Goal: Task Accomplishment & Management: Manage account settings

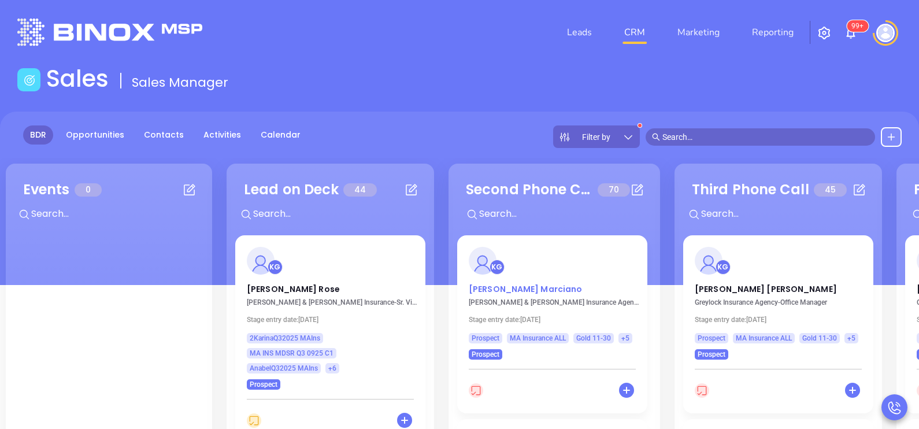
click at [498, 288] on p "[PERSON_NAME]" at bounding box center [552, 286] width 167 height 6
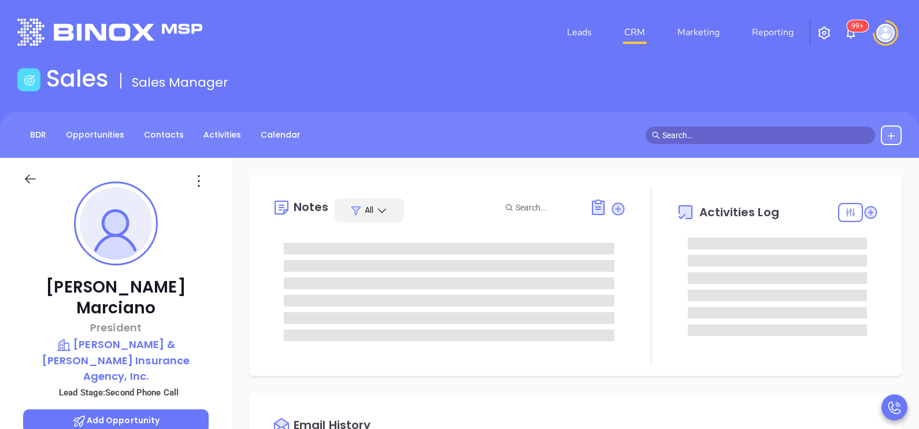
type input "[DATE]"
type input "[PERSON_NAME]"
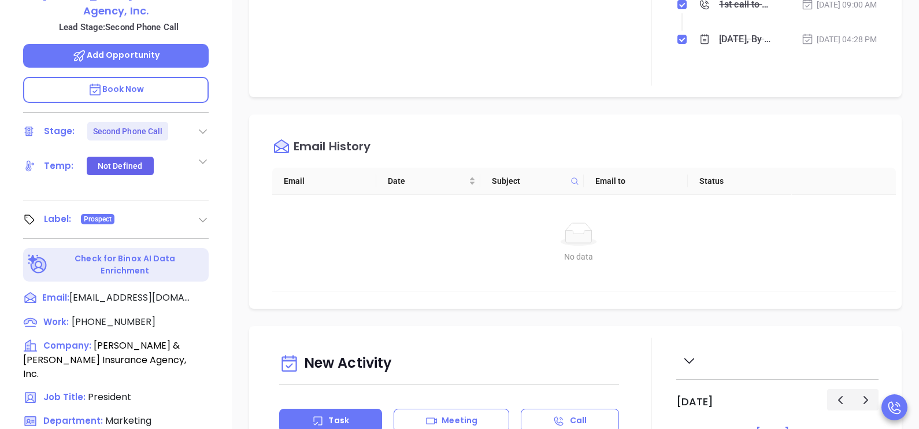
scroll to position [376, 0]
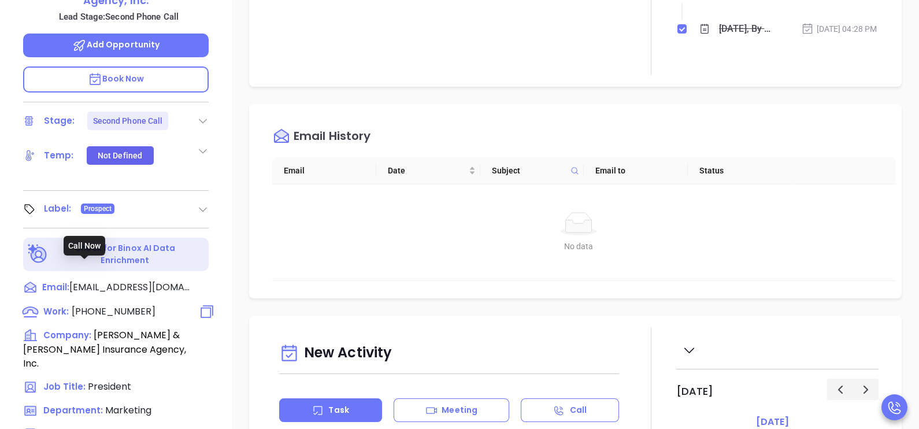
click at [117, 305] on span "[PHONE_NUMBER]" at bounding box center [114, 311] width 84 height 13
type input "[PHONE_NUMBER]"
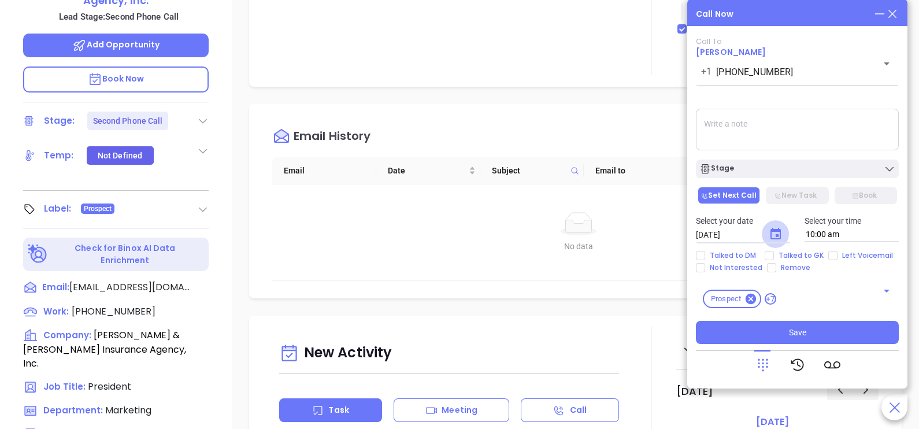
click at [779, 234] on icon "Choose date, selected date is Oct 7, 2025" at bounding box center [776, 234] width 10 height 12
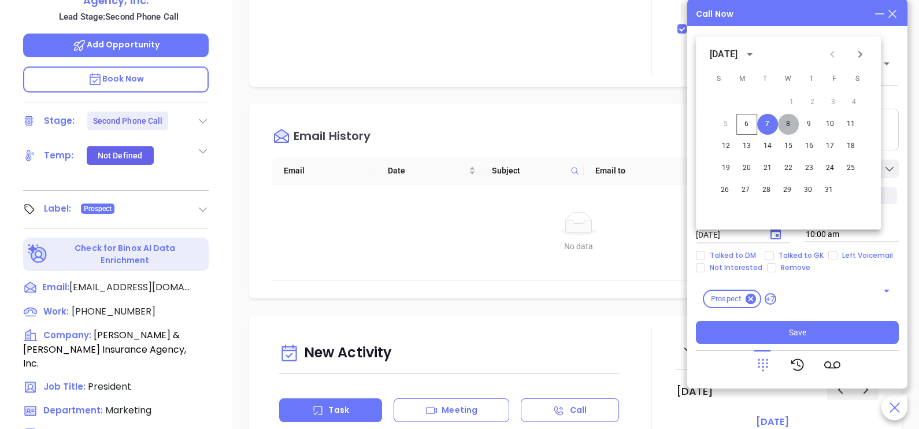
click at [787, 119] on button "8" at bounding box center [788, 124] width 21 height 21
type input "[DATE]"
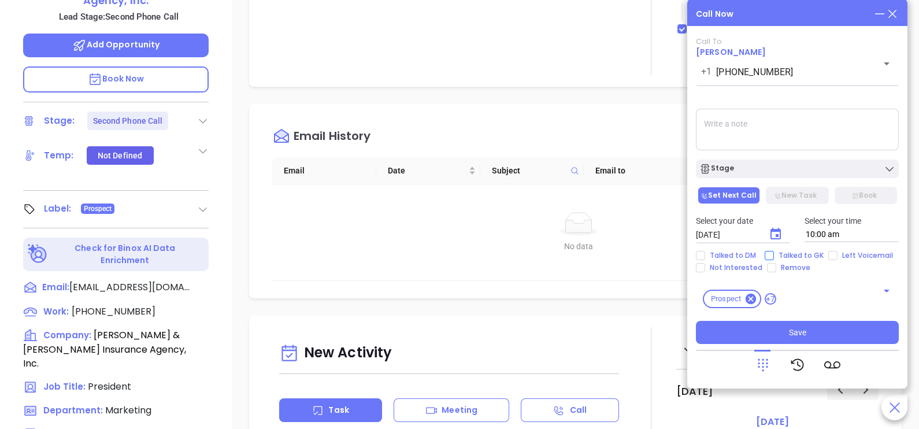
click at [805, 253] on span "Talked to GK" at bounding box center [801, 255] width 54 height 9
click at [774, 253] on input "Talked to GK" at bounding box center [769, 255] width 9 height 9
checkbox input "true"
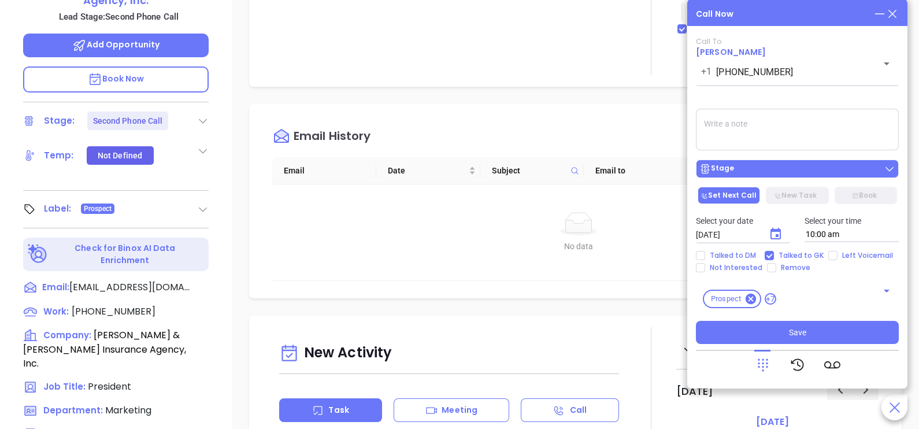
click at [801, 176] on button "Stage" at bounding box center [797, 169] width 203 height 18
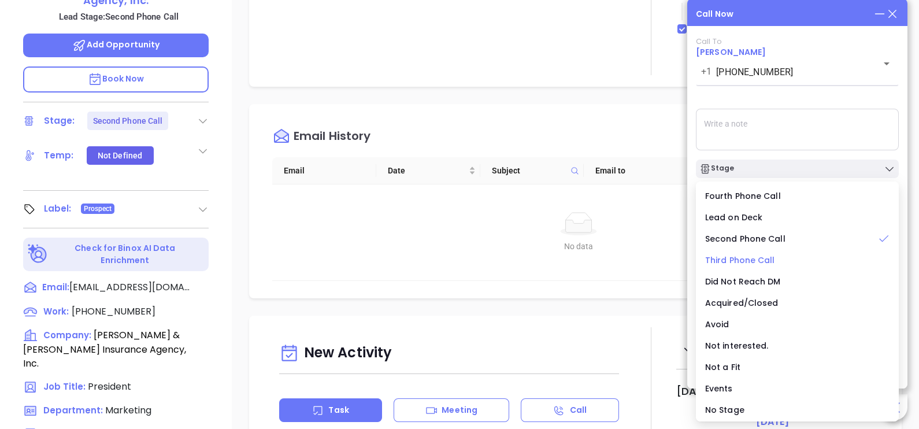
click at [757, 261] on span "Third Phone Call" at bounding box center [740, 260] width 70 height 12
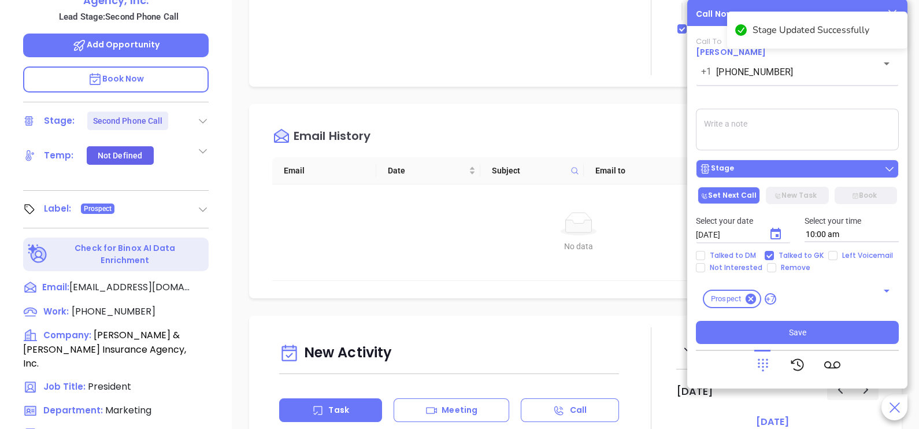
drag, startPoint x: 766, startPoint y: 159, endPoint x: 759, endPoint y: 170, distance: 13.0
click at [759, 170] on div "Stage" at bounding box center [797, 166] width 217 height 24
click at [759, 170] on div "Stage" at bounding box center [798, 169] width 196 height 12
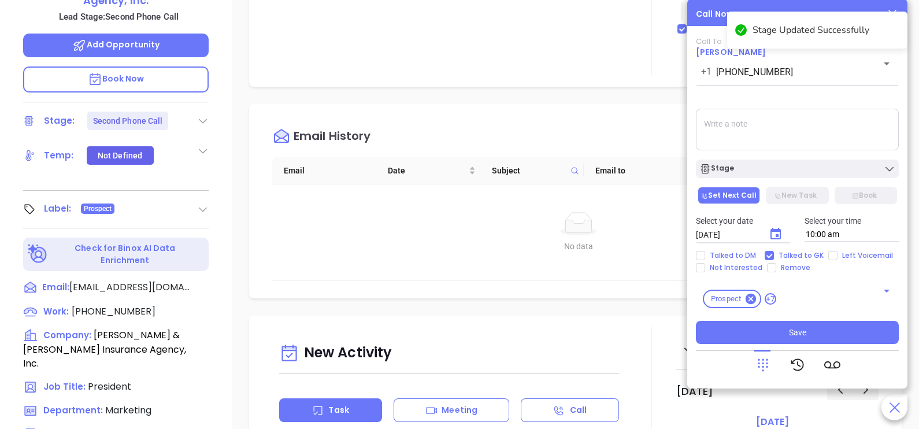
click at [809, 140] on textarea at bounding box center [797, 130] width 203 height 42
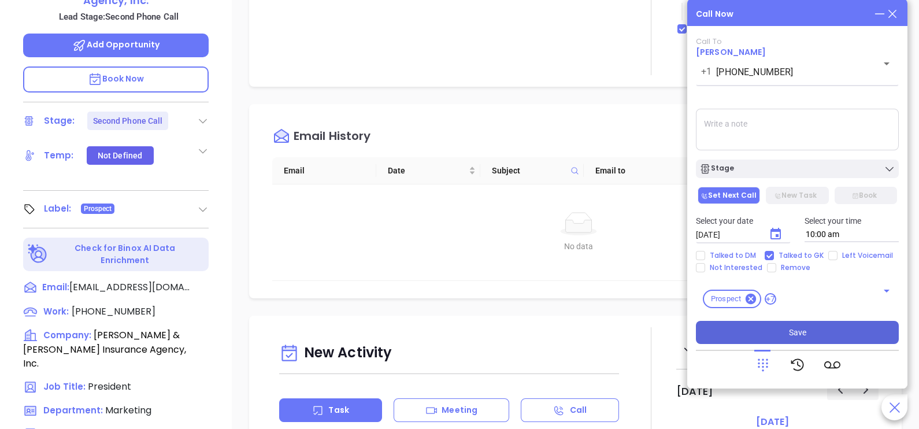
click at [822, 334] on button "Save" at bounding box center [797, 332] width 203 height 23
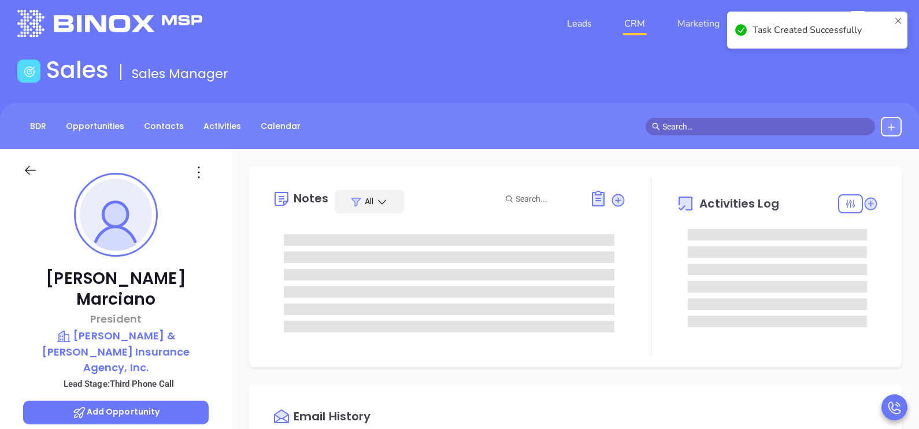
scroll to position [0, 0]
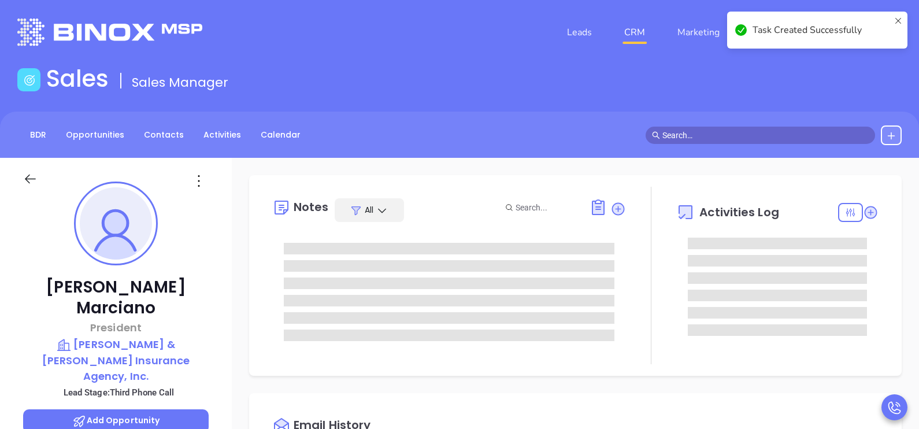
click at [879, 266] on div "Notes All Activities Log" at bounding box center [575, 275] width 653 height 201
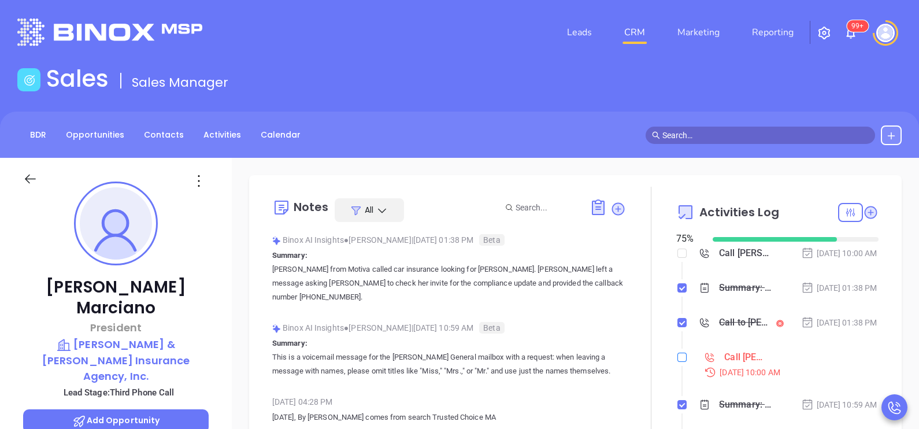
click at [678, 362] on input "checkbox" at bounding box center [682, 357] width 9 height 9
checkbox input "true"
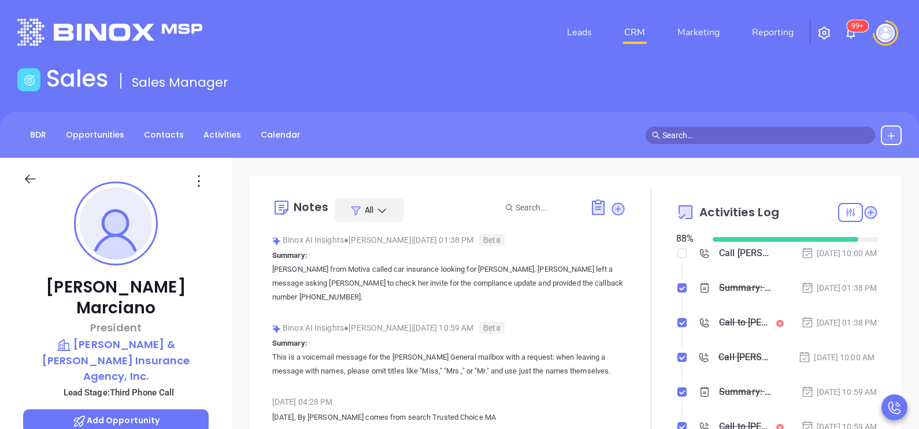
click at [29, 178] on icon at bounding box center [30, 179] width 14 height 14
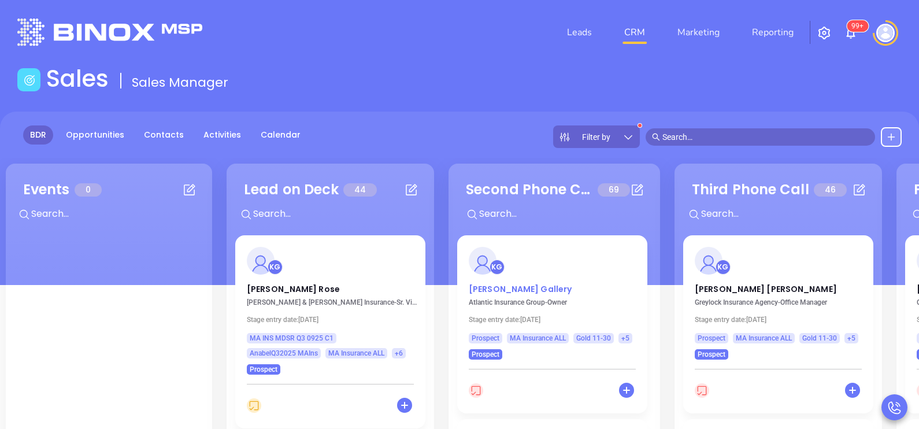
click at [495, 286] on p "[PERSON_NAME] Gallery" at bounding box center [552, 286] width 167 height 6
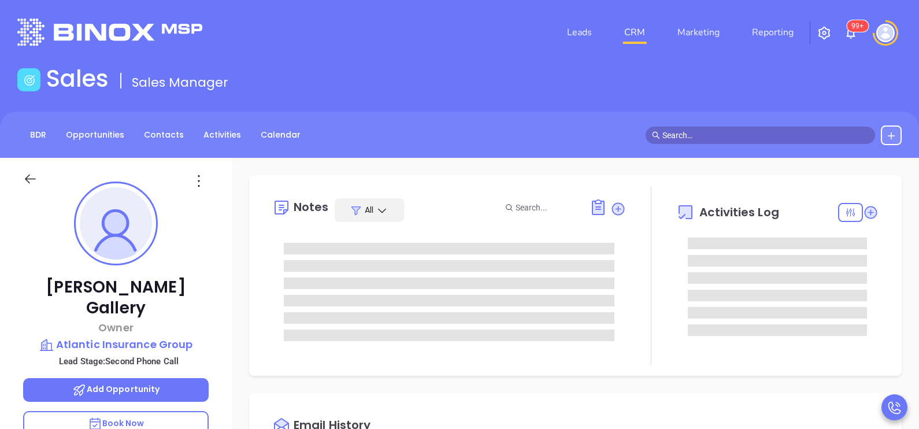
type input "[DATE]"
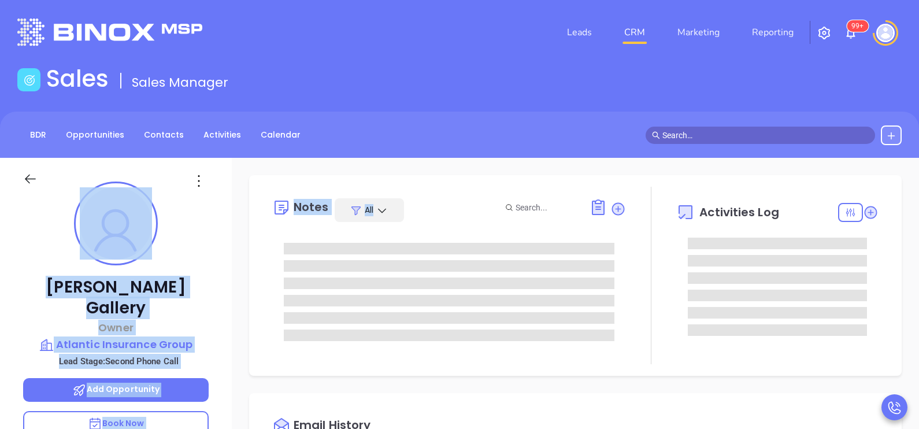
drag, startPoint x: 235, startPoint y: 254, endPoint x: 211, endPoint y: 243, distance: 26.9
click at [211, 243] on div "[PERSON_NAME] Gallery Owner Atlantic Insurance Group Lead Stage: Second Phone C…" at bounding box center [459, 426] width 919 height 536
click at [211, 243] on div "[PERSON_NAME] Gallery Owner Atlantic Insurance Group Lead Stage: Second Phone C…" at bounding box center [116, 426] width 232 height 536
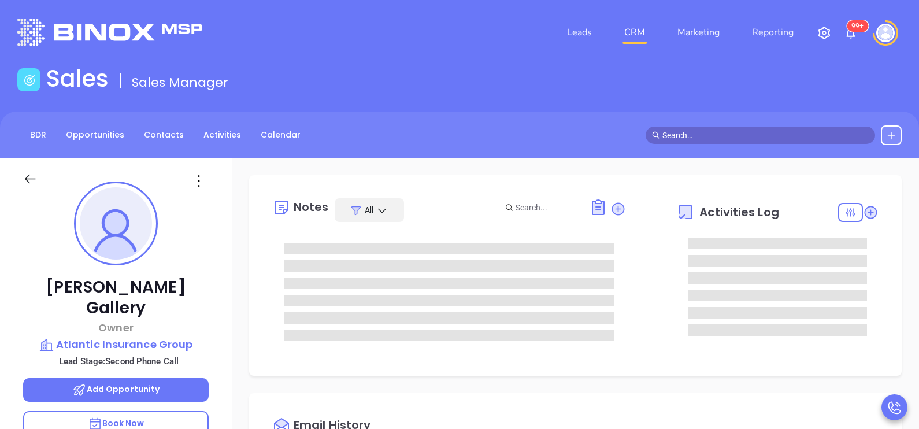
type input "[PERSON_NAME]"
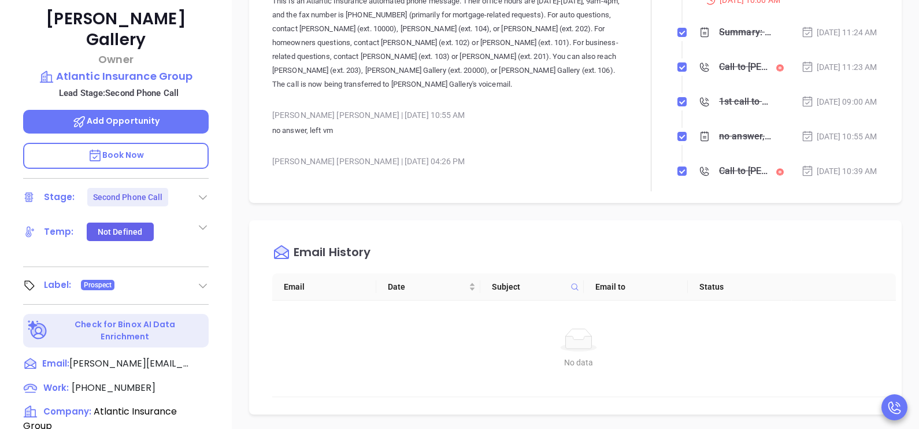
scroll to position [288, 0]
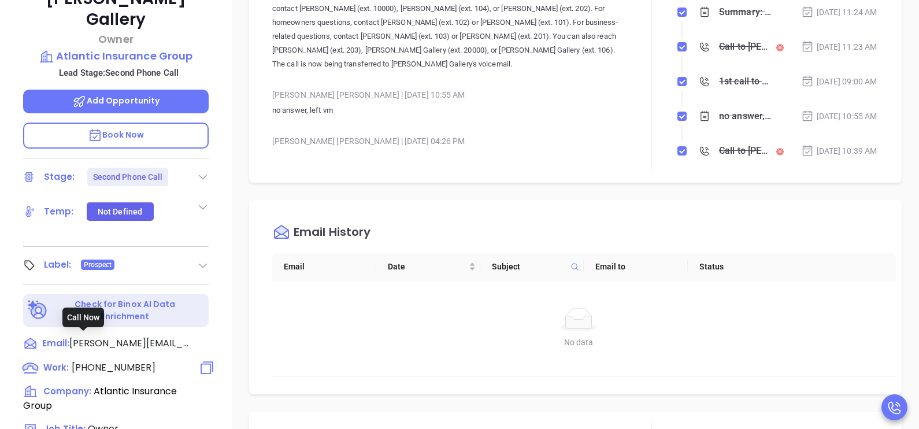
click at [140, 361] on span "[PHONE_NUMBER]" at bounding box center [114, 367] width 84 height 13
type input "[PHONE_NUMBER]"
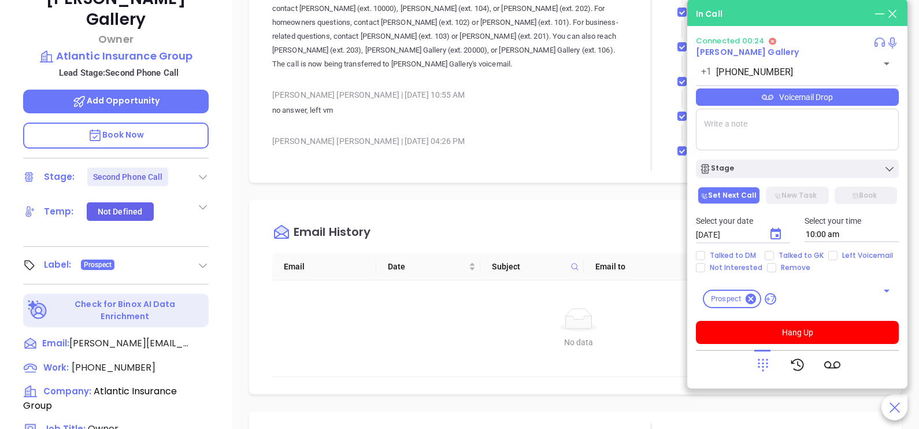
click at [764, 367] on icon at bounding box center [763, 365] width 16 height 16
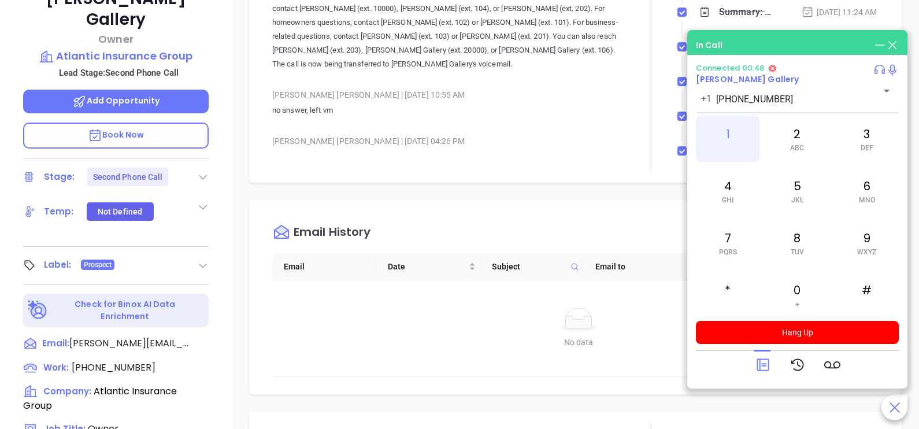
click at [742, 140] on div "1" at bounding box center [728, 139] width 64 height 46
click at [794, 295] on div "0 +" at bounding box center [797, 295] width 64 height 46
click at [861, 186] on div "6 MNO" at bounding box center [867, 191] width 64 height 46
click at [760, 364] on icon at bounding box center [763, 365] width 12 height 12
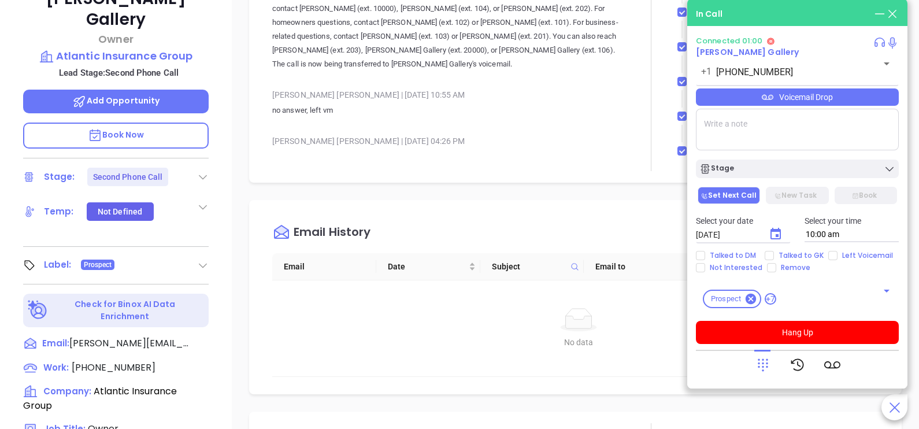
click at [210, 357] on div "[PERSON_NAME] Gallery Owner Atlantic Insurance Group Lead Stage: Second Phone C…" at bounding box center [116, 137] width 232 height 536
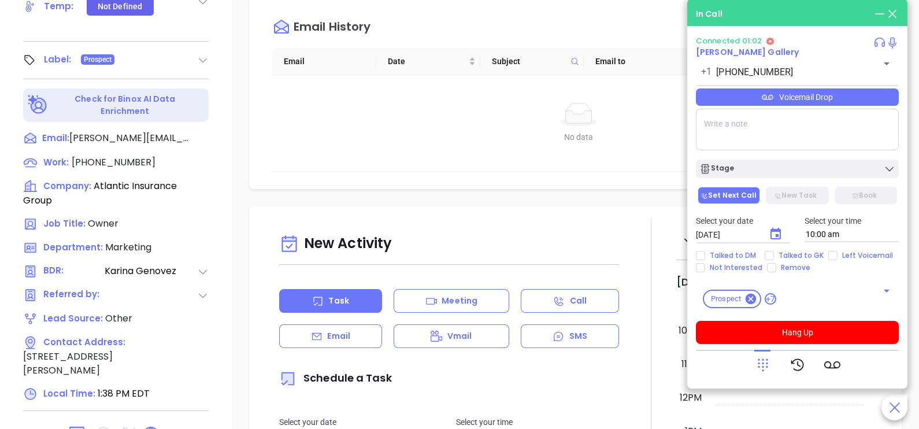
scroll to position [491, 0]
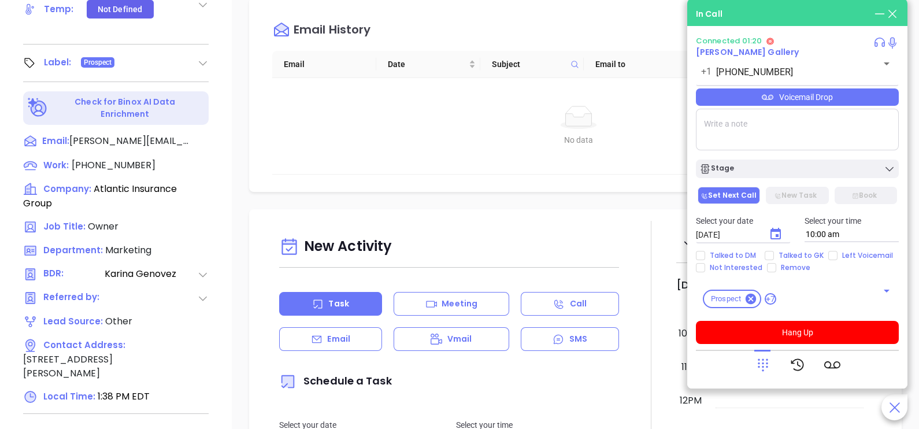
click at [875, 95] on div "Voicemail Drop" at bounding box center [797, 96] width 203 height 17
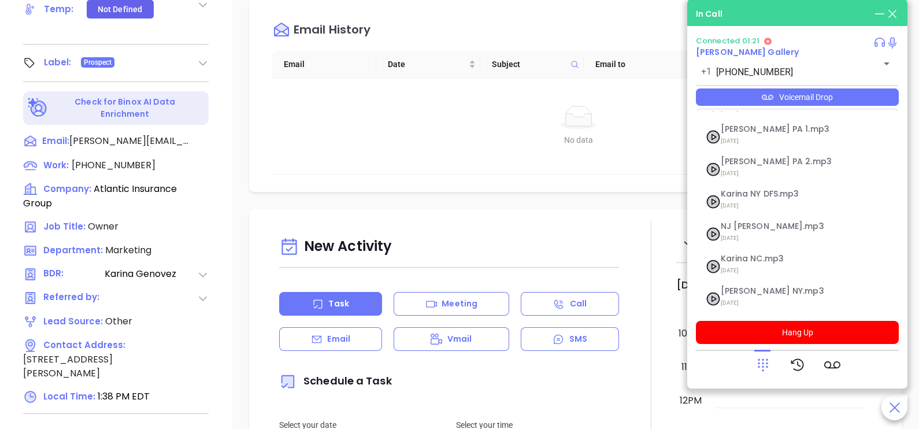
scroll to position [126, 0]
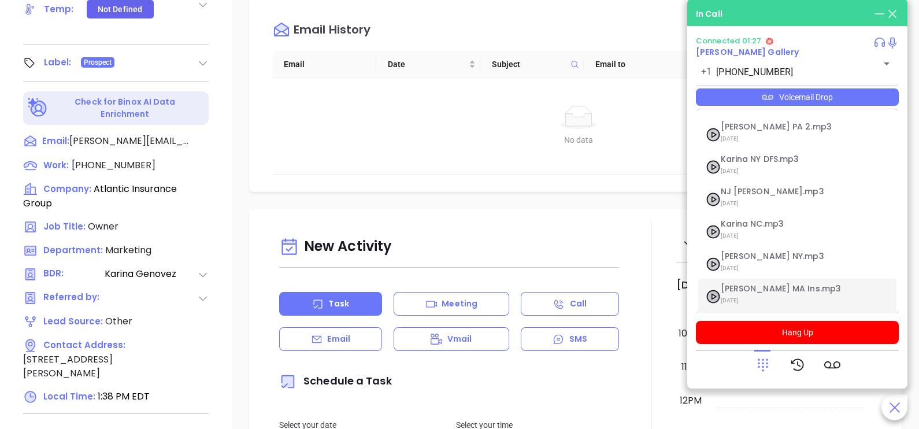
click at [761, 293] on span "[DATE]" at bounding box center [783, 300] width 125 height 15
checkbox input "true"
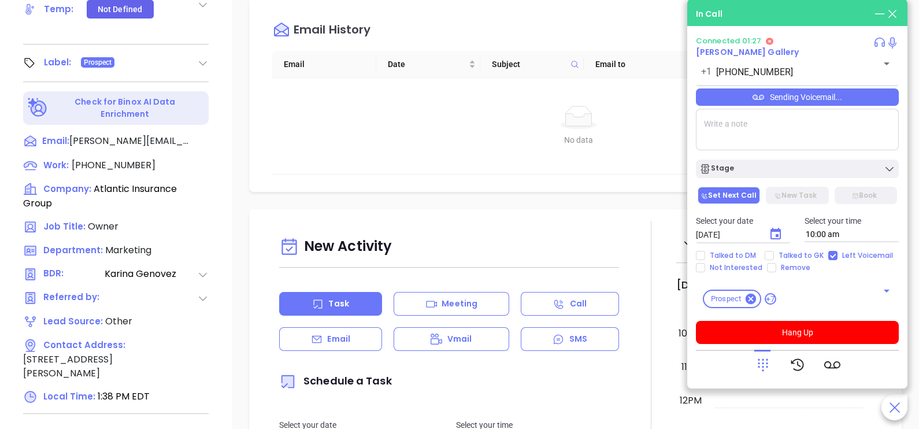
click at [761, 293] on div "Prospect +7 ​" at bounding box center [797, 299] width 203 height 32
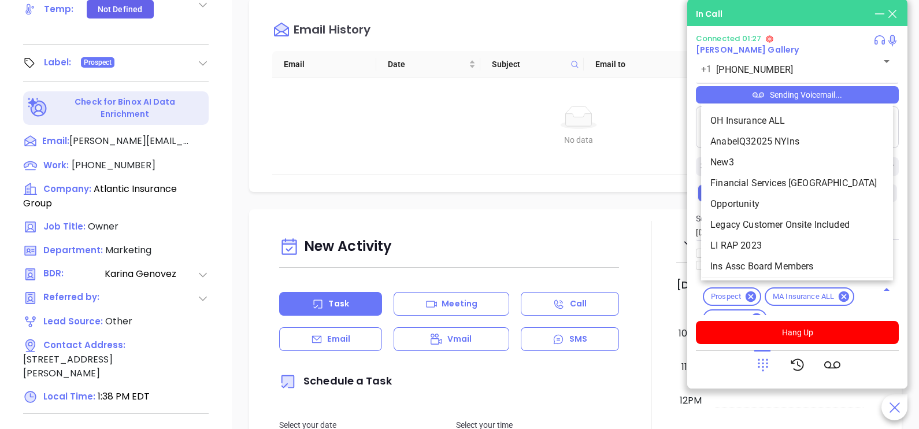
scroll to position [1642, 0]
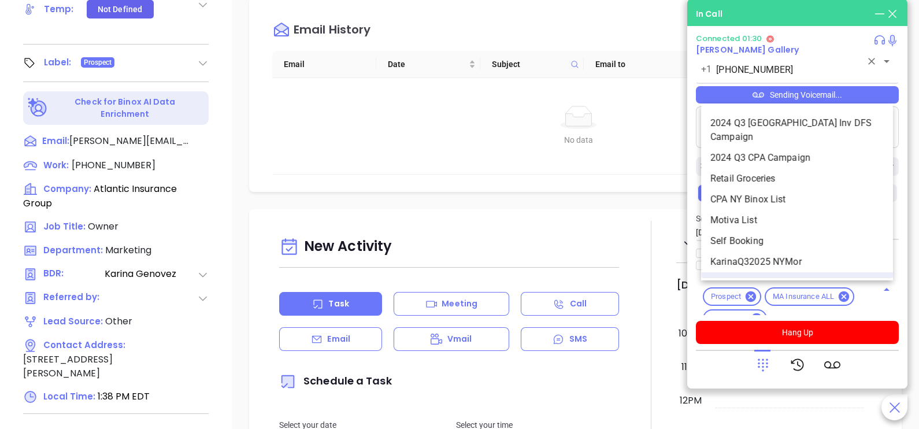
click at [835, 64] on div "[PHONE_NUMBER] ​" at bounding box center [797, 69] width 203 height 23
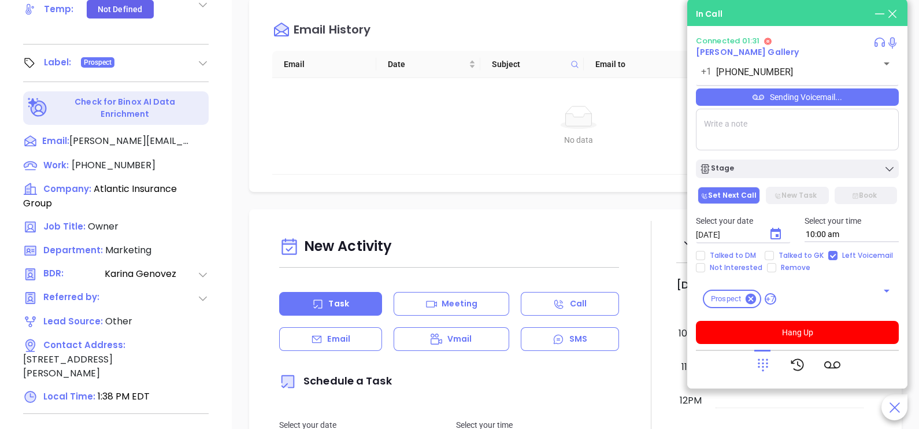
click at [824, 146] on textarea at bounding box center [797, 130] width 203 height 42
click at [850, 99] on div "Sending Voicemail..." at bounding box center [797, 96] width 203 height 17
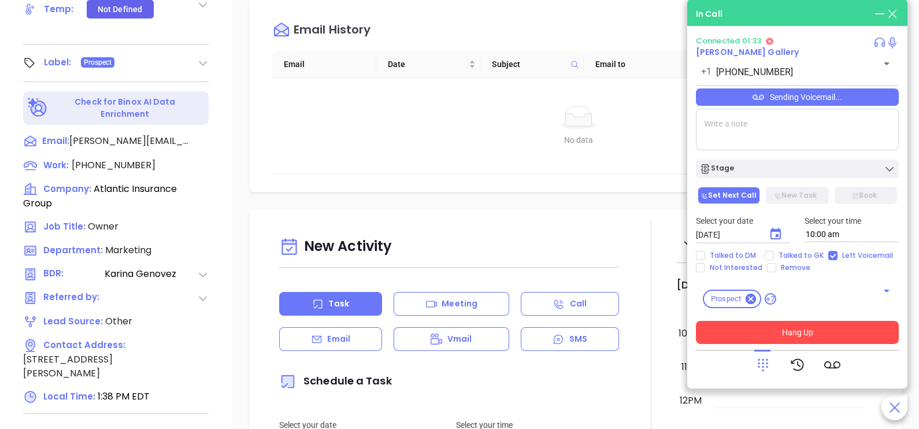
click at [853, 335] on button "Hang Up" at bounding box center [797, 332] width 203 height 23
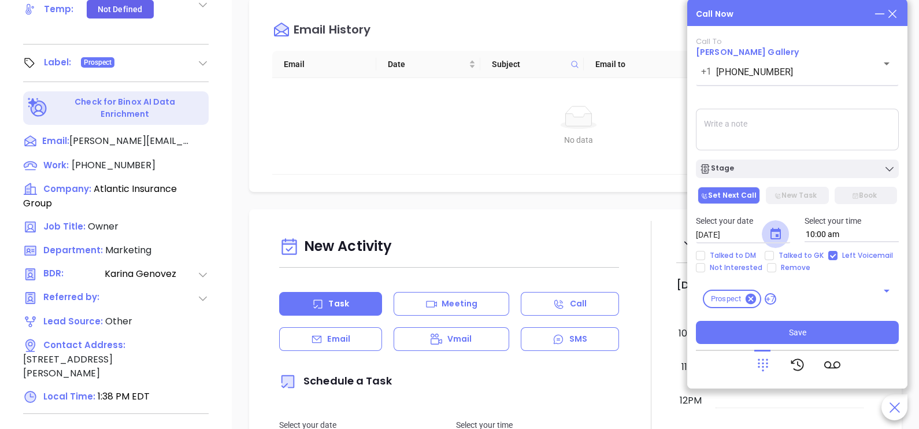
click at [775, 229] on icon "Choose date, selected date is Oct 7, 2025" at bounding box center [776, 234] width 14 height 14
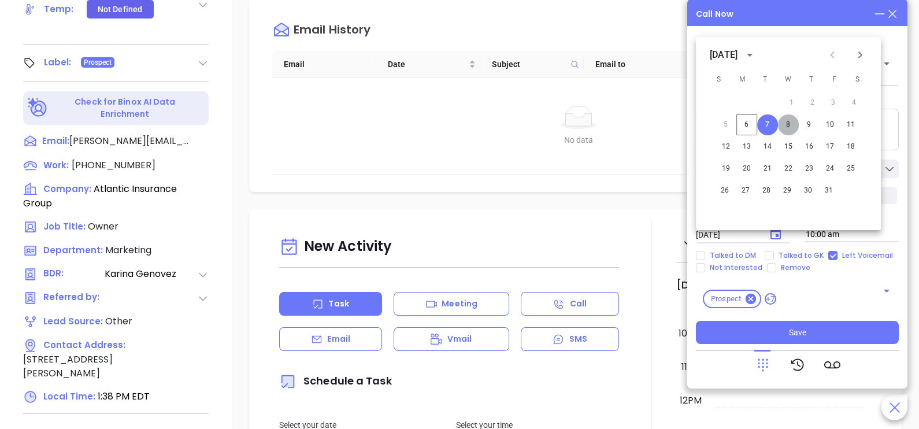
click at [791, 125] on button "8" at bounding box center [788, 124] width 21 height 21
type input "[DATE]"
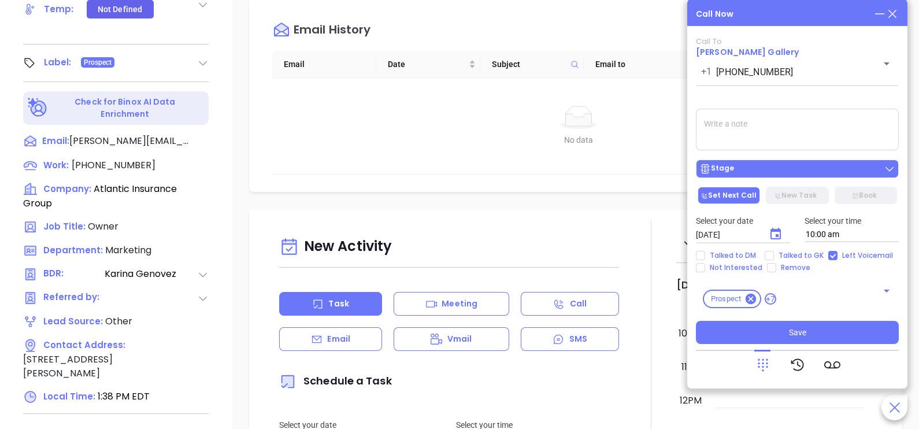
click at [783, 173] on div "Stage" at bounding box center [798, 169] width 196 height 12
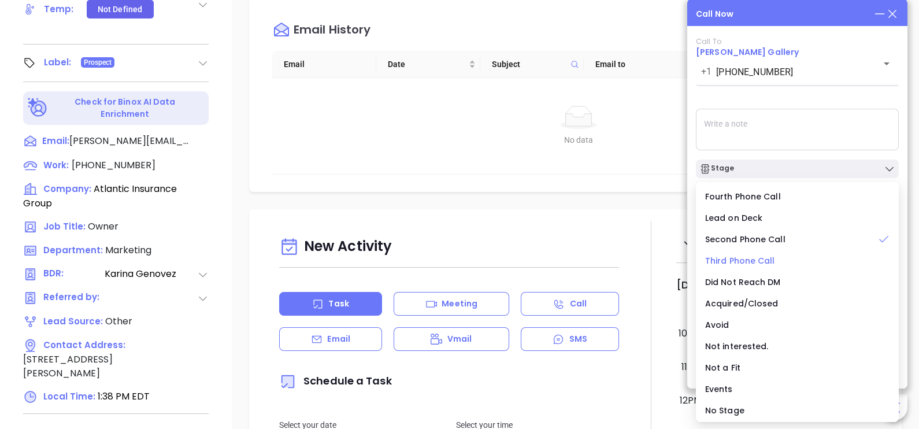
click at [750, 259] on span "Third Phone Call" at bounding box center [740, 261] width 70 height 12
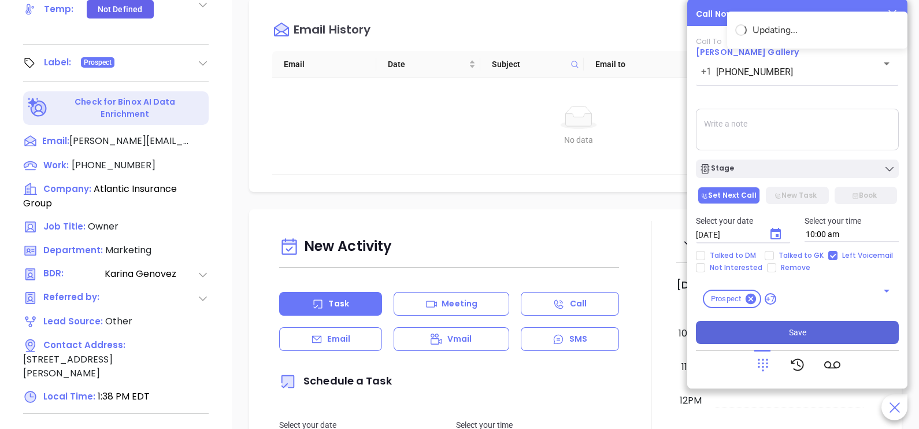
click at [809, 335] on button "Save" at bounding box center [797, 332] width 203 height 23
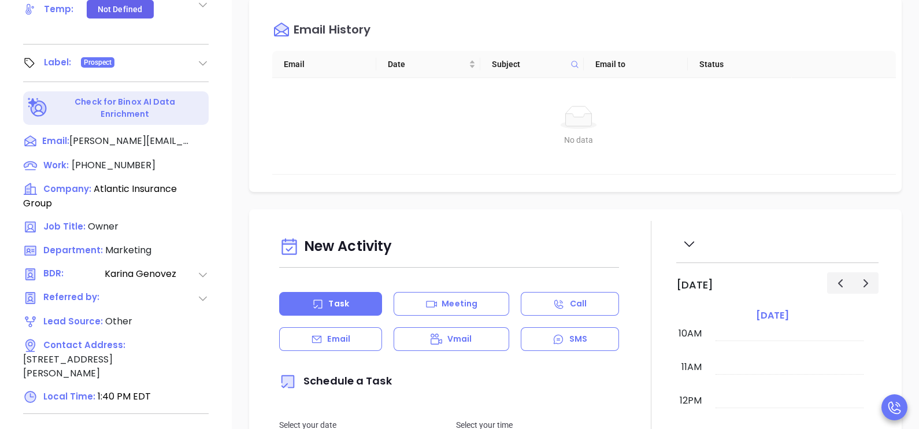
click at [896, 195] on div "Notes All Binox AI Insights ● [PERSON_NAME] | [DATE] 11:24 AM Beta Summary: Thi…" at bounding box center [575, 71] width 687 height 809
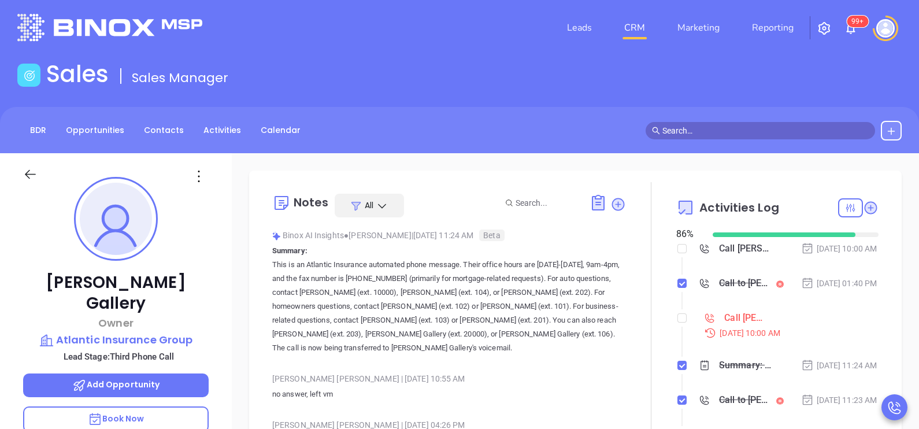
scroll to position [0, 0]
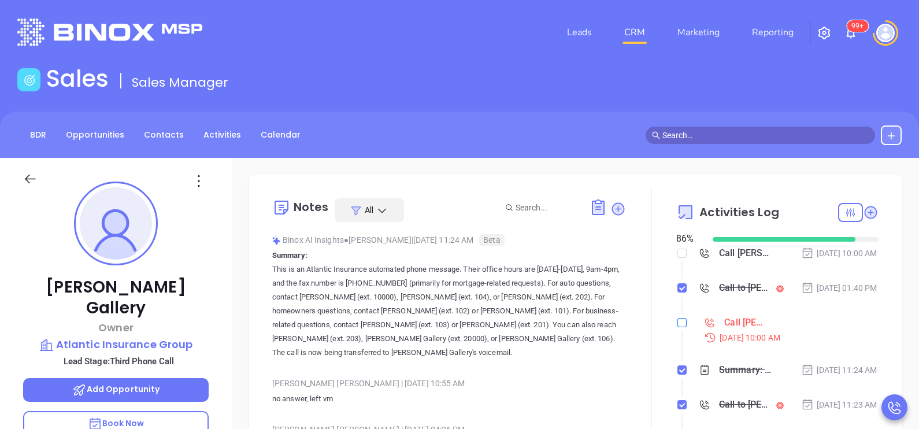
click at [678, 327] on input "checkbox" at bounding box center [682, 322] width 9 height 9
checkbox input "true"
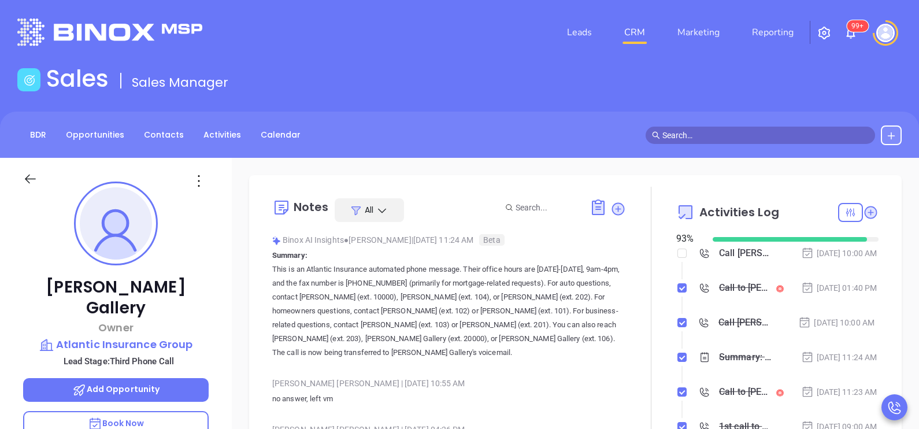
click at [27, 175] on icon at bounding box center [30, 179] width 14 height 14
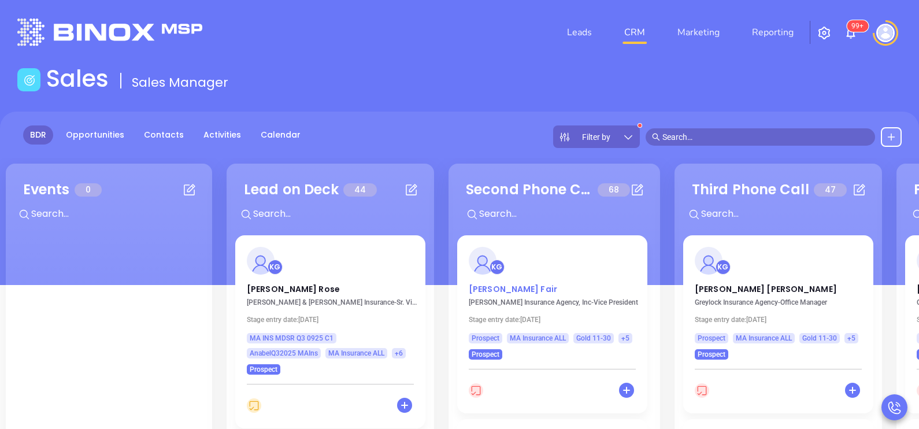
click at [487, 286] on p "[PERSON_NAME]" at bounding box center [552, 286] width 167 height 6
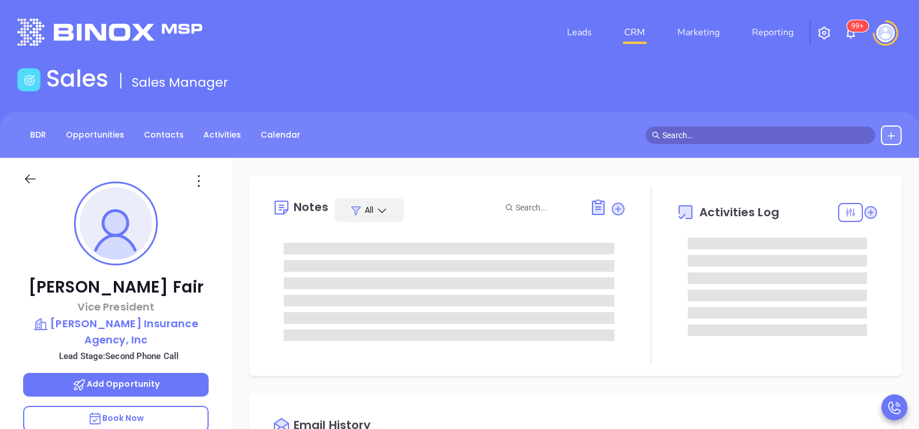
type input "[DATE]"
type input "[PERSON_NAME]"
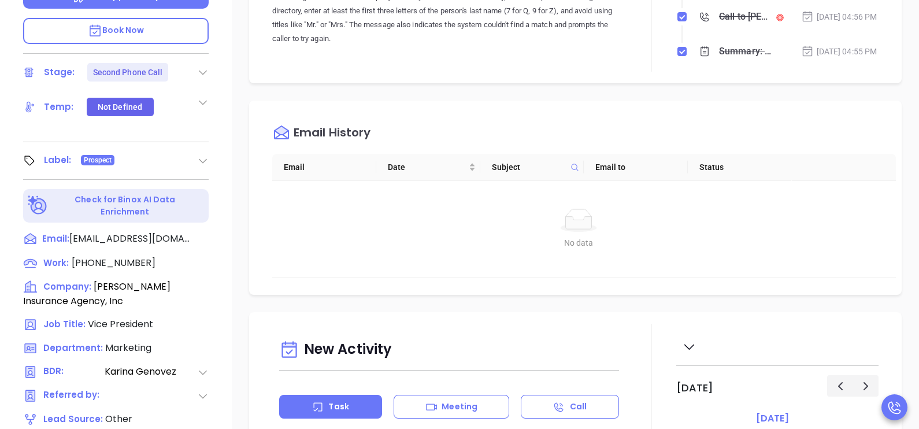
scroll to position [405, 0]
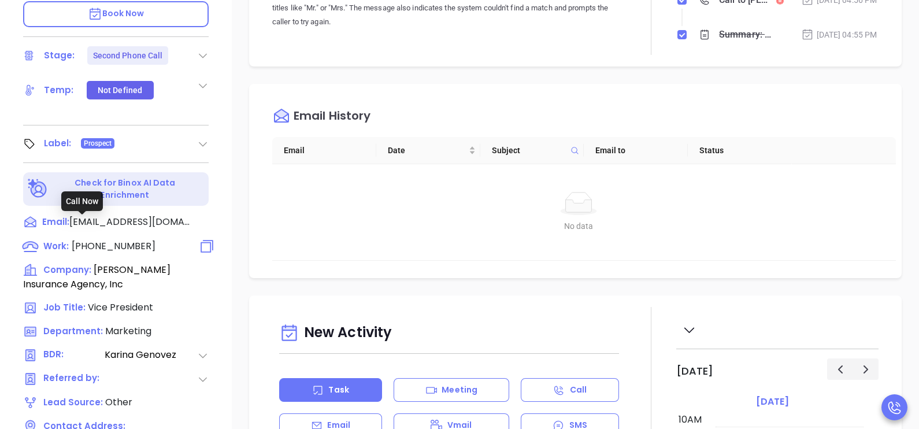
click at [97, 239] on span "[PHONE_NUMBER]" at bounding box center [114, 245] width 84 height 13
type input "[PHONE_NUMBER]"
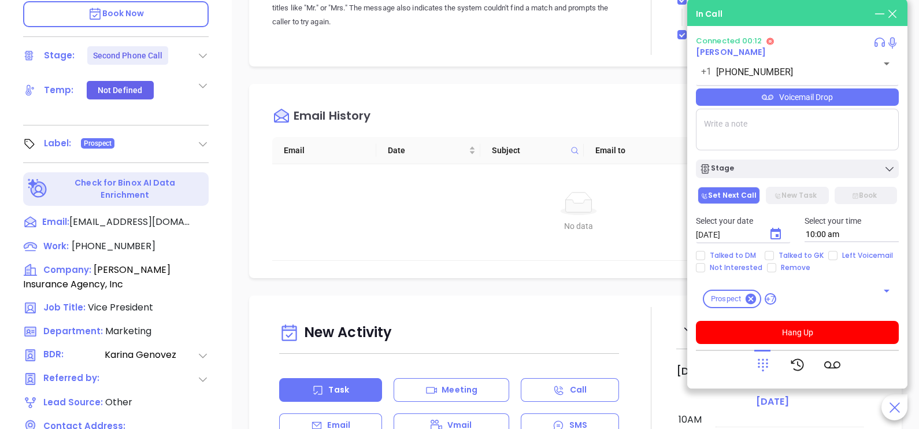
click at [769, 358] on icon at bounding box center [763, 365] width 16 height 16
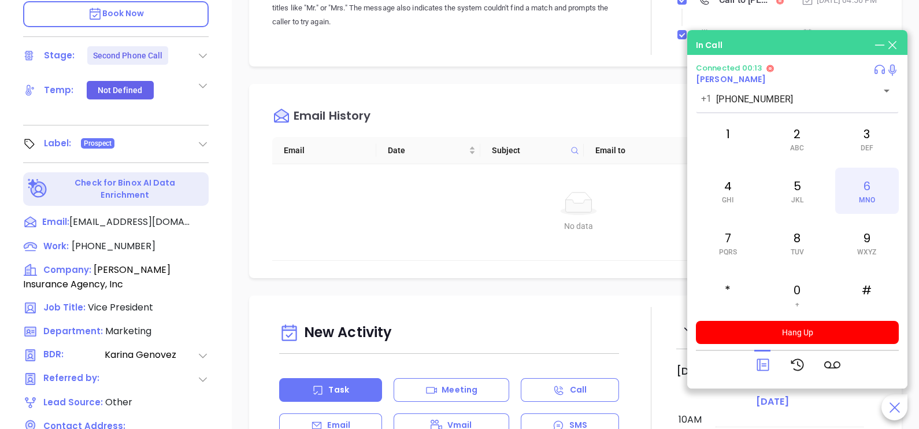
click at [860, 199] on span "MNO" at bounding box center [867, 200] width 16 height 8
click at [855, 148] on div "3 DEF" at bounding box center [867, 139] width 64 height 46
click at [809, 142] on div "2 ABC" at bounding box center [797, 139] width 64 height 46
click at [737, 191] on div "4 GHI" at bounding box center [728, 191] width 64 height 46
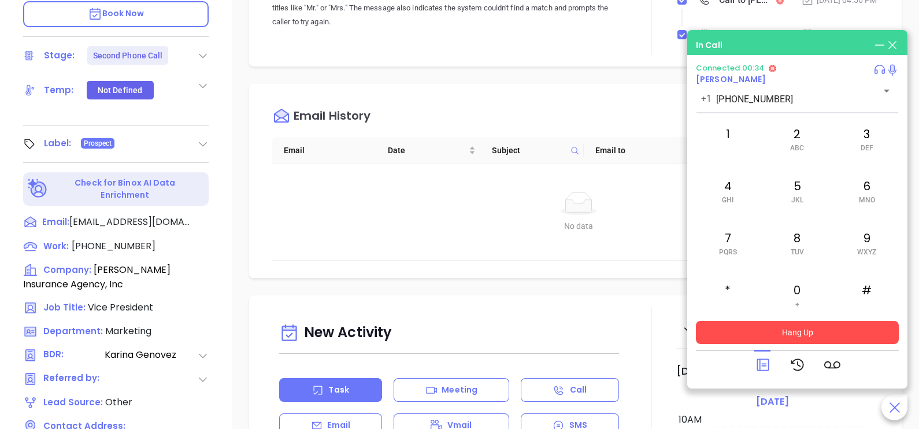
click at [752, 337] on button "Hang Up" at bounding box center [797, 332] width 203 height 23
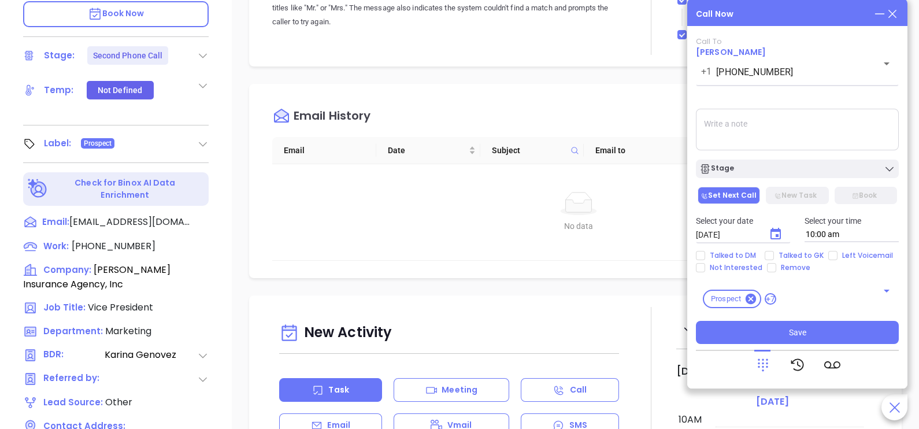
click at [898, 17] on icon at bounding box center [892, 14] width 13 height 13
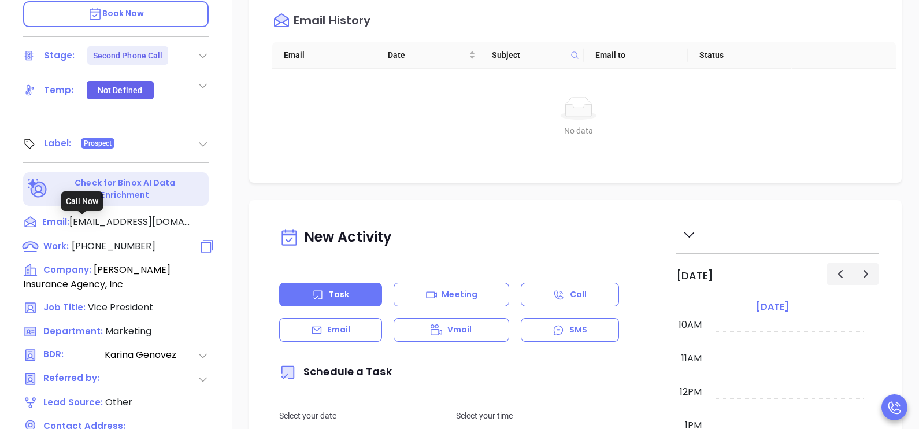
click at [120, 239] on span "[PHONE_NUMBER]" at bounding box center [114, 245] width 84 height 13
type input "[PHONE_NUMBER]"
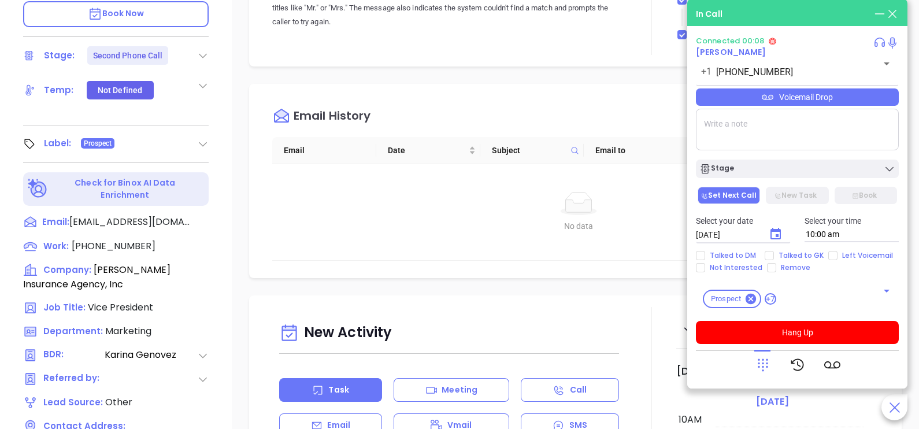
click at [772, 361] on div at bounding box center [798, 365] width 86 height 30
click at [770, 362] on icon at bounding box center [763, 365] width 16 height 16
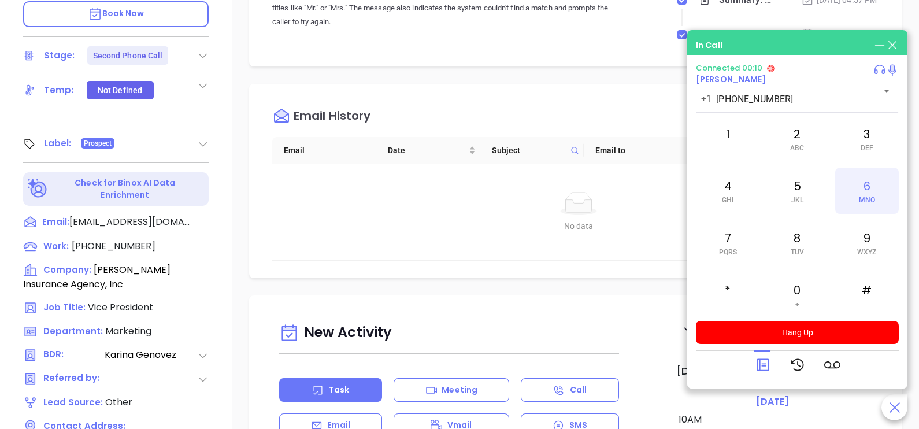
click at [881, 181] on div "6 MNO" at bounding box center [867, 191] width 64 height 46
click at [854, 153] on div "3 DEF" at bounding box center [867, 139] width 64 height 46
click at [809, 142] on div "2 ABC" at bounding box center [797, 139] width 64 height 46
click at [730, 196] on span "GHI" at bounding box center [728, 200] width 12 height 8
click at [721, 243] on div "7 PQRS" at bounding box center [728, 243] width 64 height 46
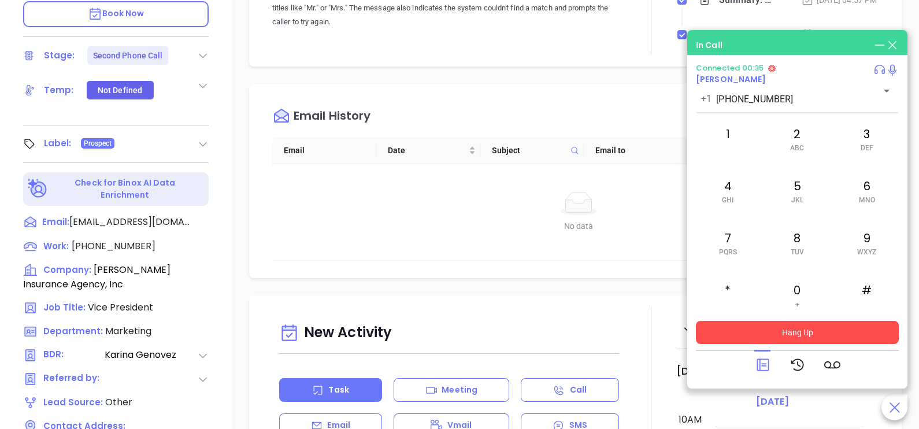
click at [740, 337] on button "Hang Up" at bounding box center [797, 332] width 203 height 23
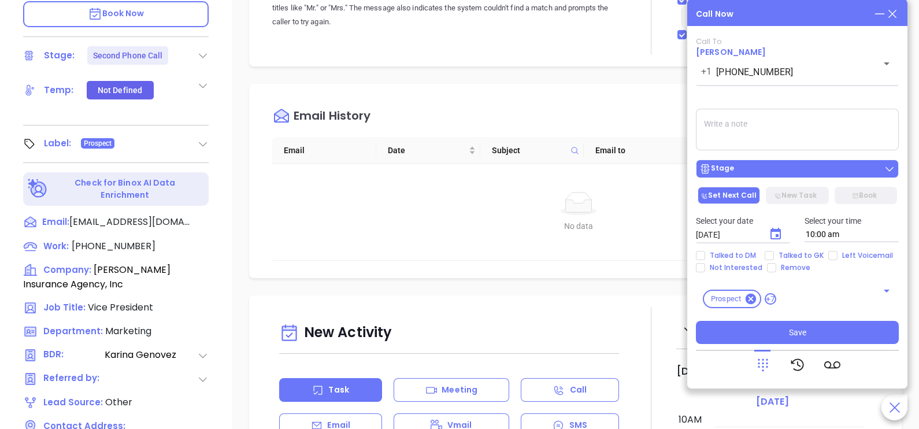
click at [776, 178] on button "Stage" at bounding box center [797, 169] width 203 height 18
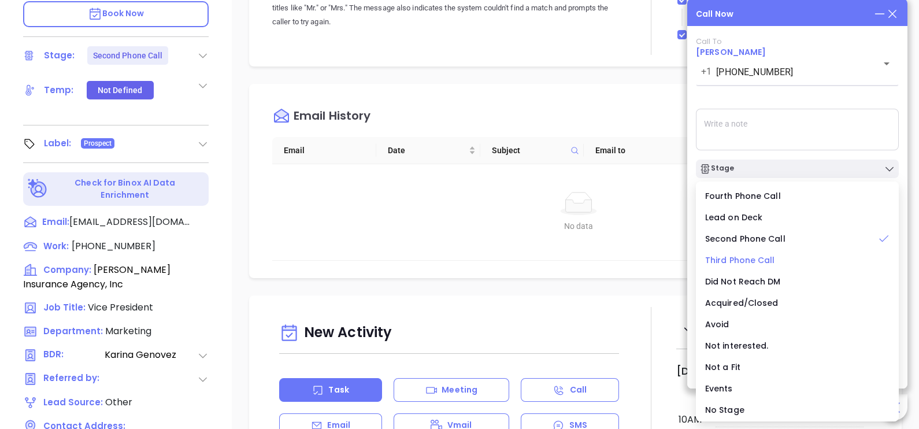
click at [746, 256] on span "Third Phone Call" at bounding box center [740, 260] width 70 height 12
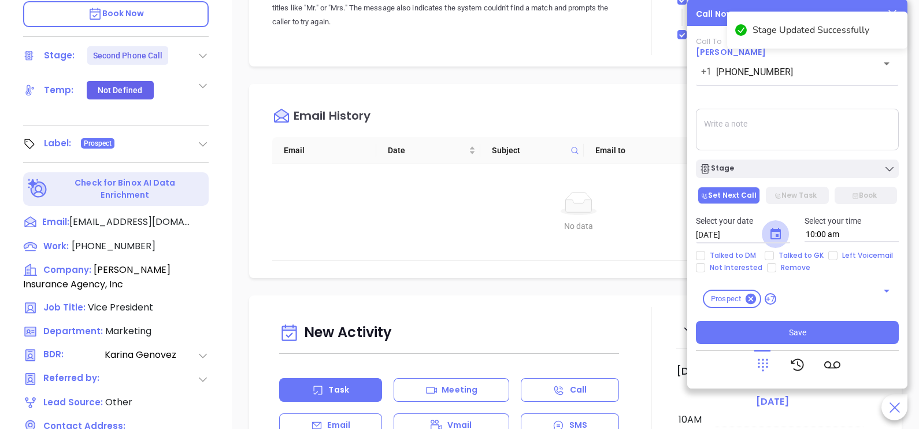
click at [773, 236] on icon "Choose date, selected date is Oct 7, 2025" at bounding box center [776, 234] width 14 height 14
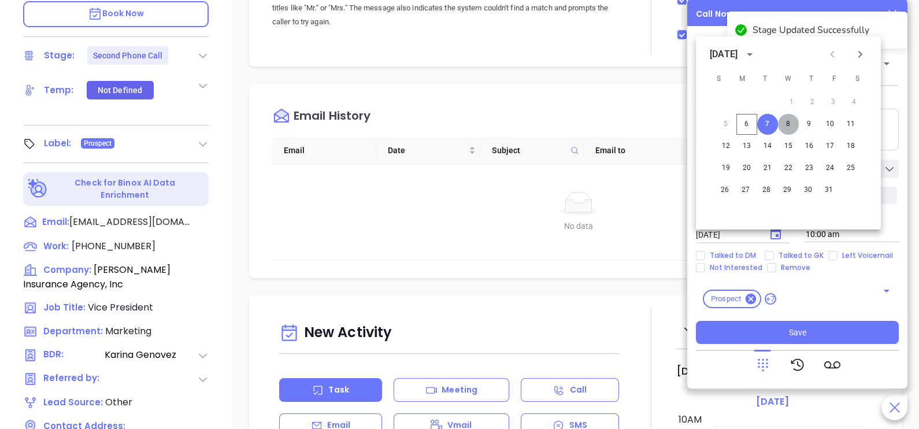
click at [786, 129] on button "8" at bounding box center [788, 124] width 21 height 21
type input "[DATE]"
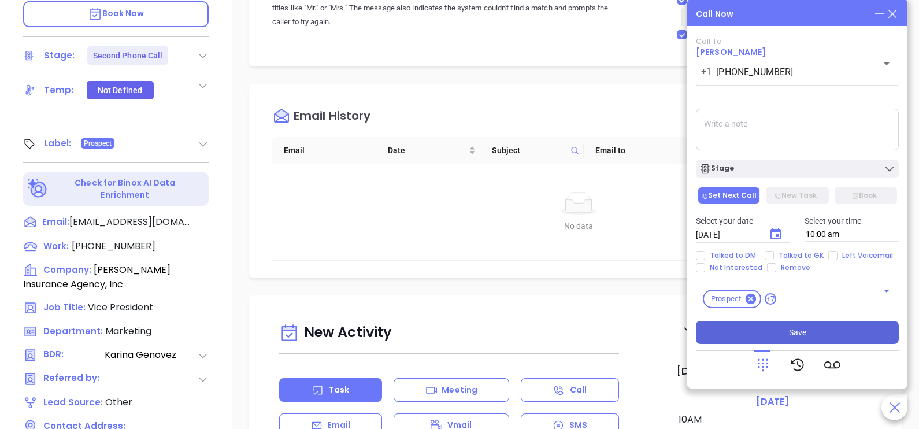
click at [785, 331] on button "Save" at bounding box center [797, 332] width 203 height 23
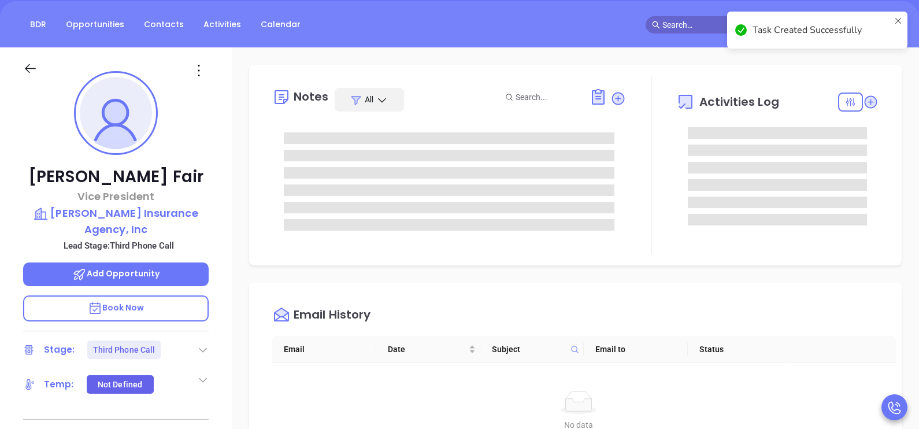
scroll to position [0, 0]
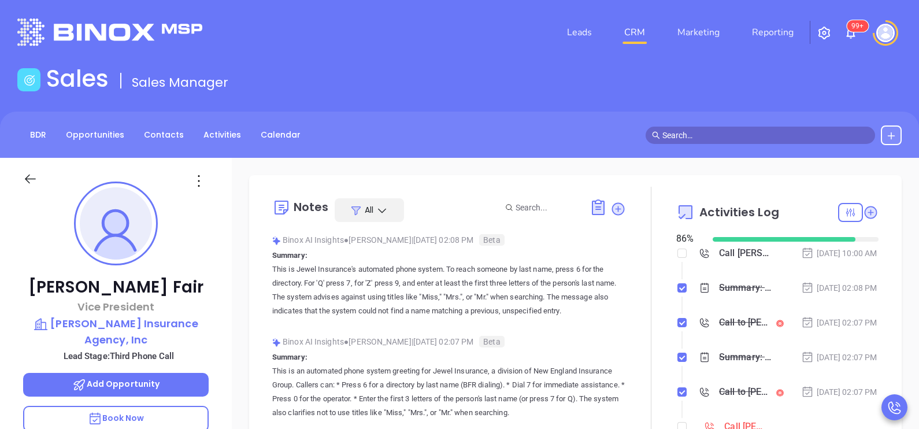
click at [830, 294] on div "[DATE] 02:08 PM" at bounding box center [839, 288] width 76 height 13
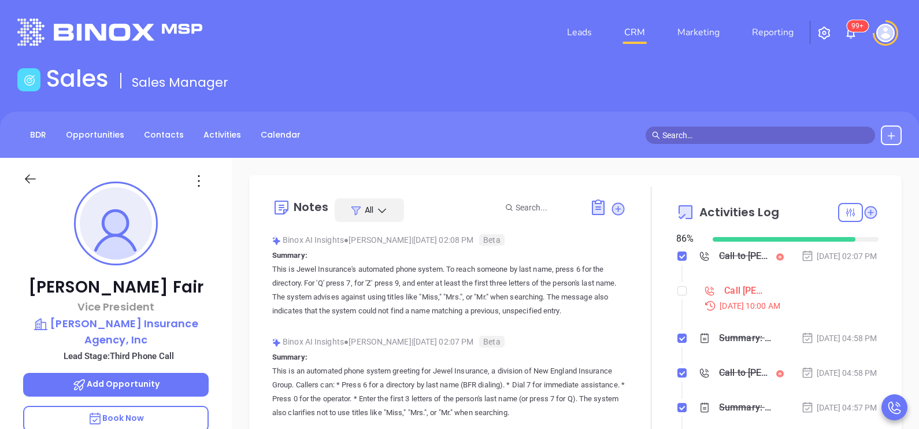
scroll to position [173, 0]
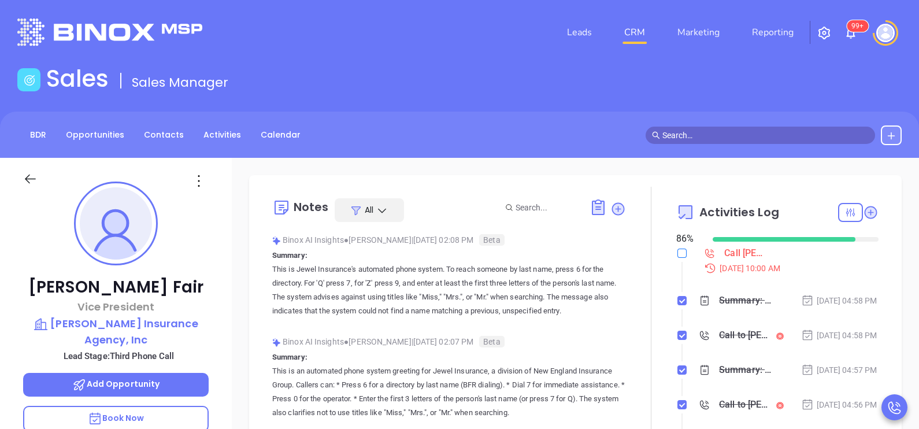
click at [678, 258] on input "checkbox" at bounding box center [682, 253] width 9 height 9
checkbox input "true"
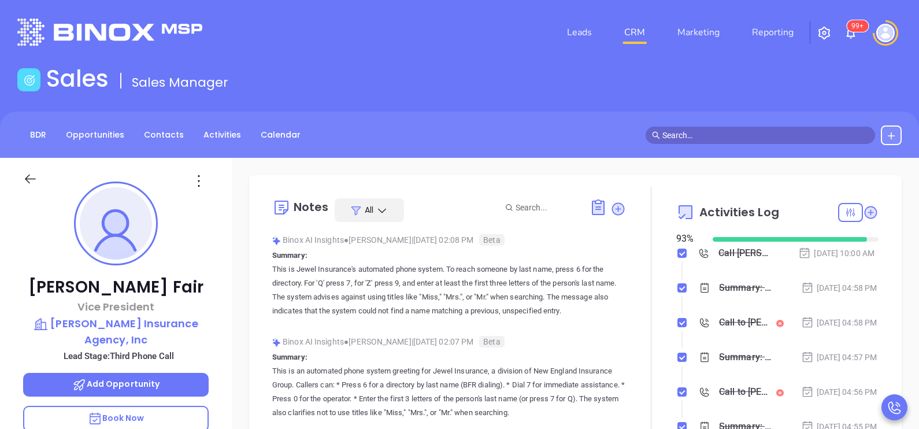
click at [30, 173] on icon at bounding box center [30, 179] width 14 height 14
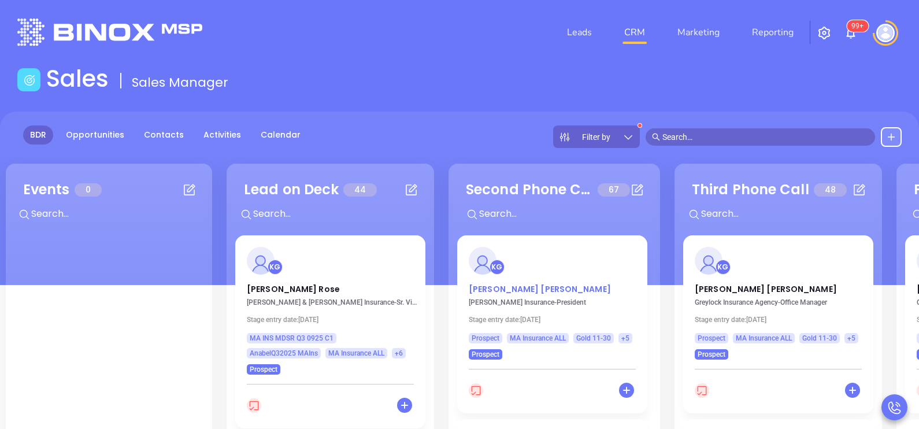
click at [510, 288] on p "[PERSON_NAME]" at bounding box center [552, 286] width 167 height 6
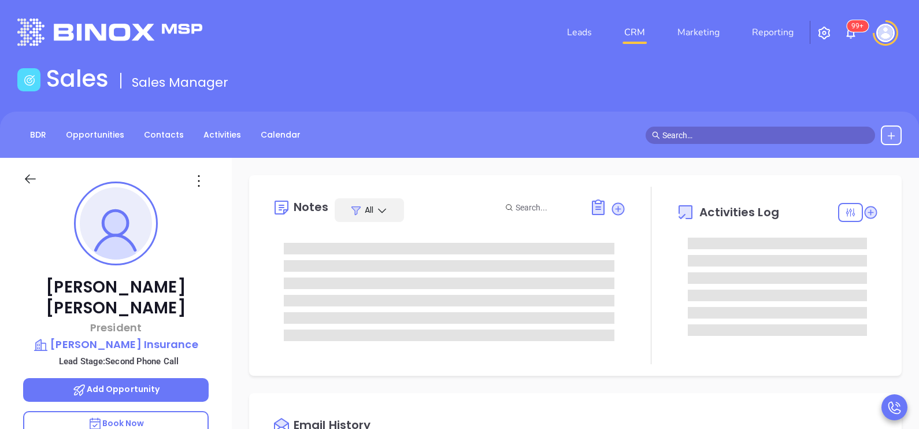
type input "[DATE]"
type input "[PERSON_NAME]"
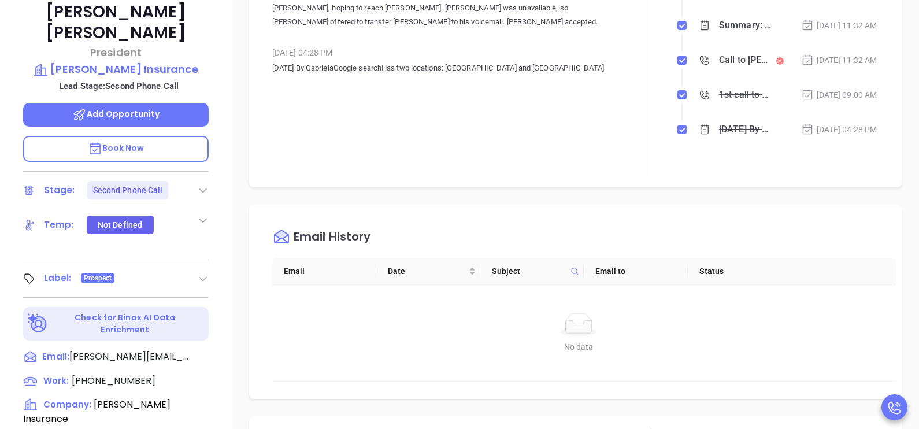
scroll to position [288, 0]
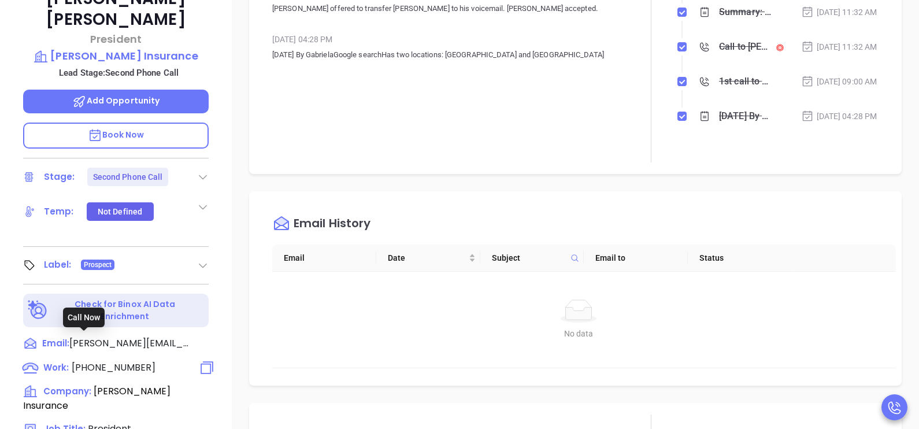
click at [136, 361] on span "[PHONE_NUMBER]" at bounding box center [114, 367] width 84 height 13
type input "[PHONE_NUMBER]"
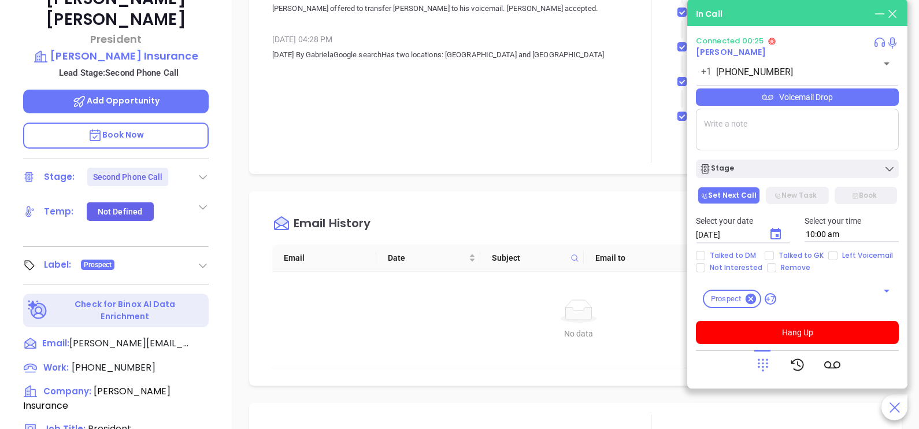
click at [827, 101] on div "Voicemail Drop" at bounding box center [797, 96] width 203 height 17
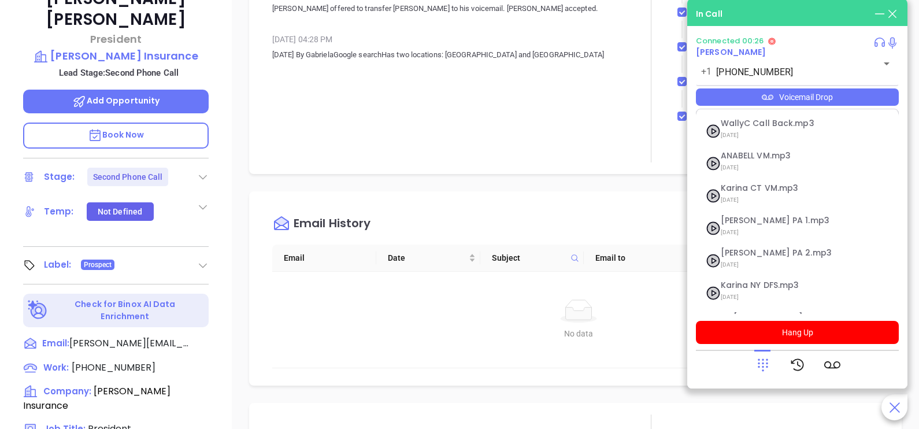
scroll to position [126, 0]
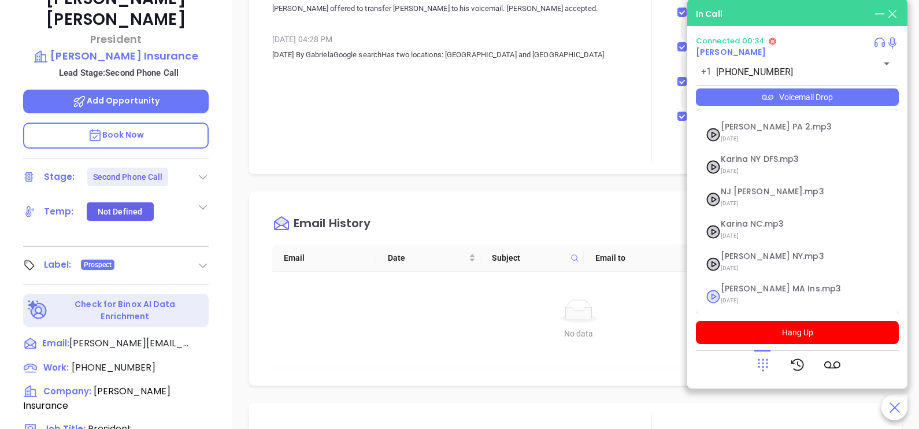
click at [760, 290] on span "[PERSON_NAME] MA Ins.mp3" at bounding box center [783, 288] width 125 height 9
checkbox input "true"
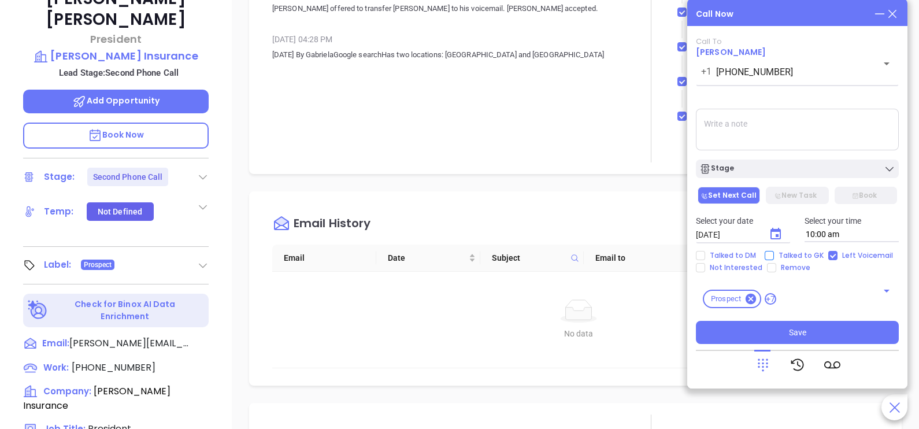
click at [794, 253] on span "Talked to GK" at bounding box center [801, 255] width 54 height 9
click at [774, 253] on input "Talked to GK" at bounding box center [769, 255] width 9 height 9
checkbox input "true"
click at [775, 229] on icon "Choose date, selected date is Oct 7, 2025" at bounding box center [776, 234] width 14 height 14
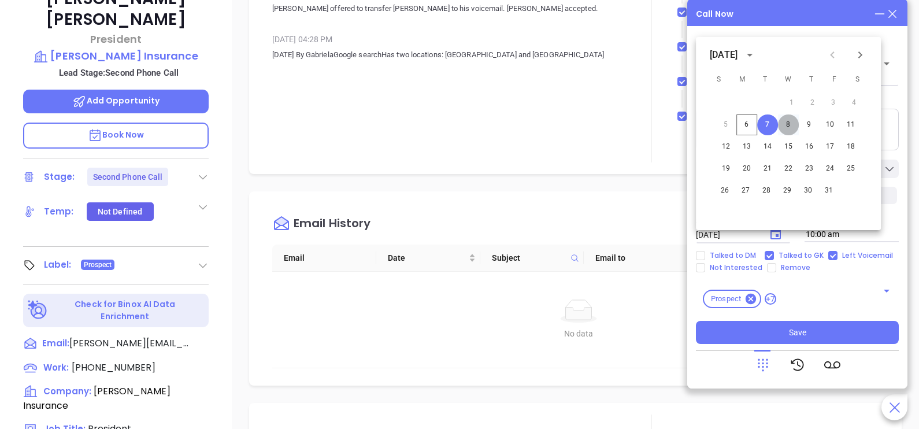
click at [791, 123] on button "8" at bounding box center [788, 124] width 21 height 21
type input "[DATE]"
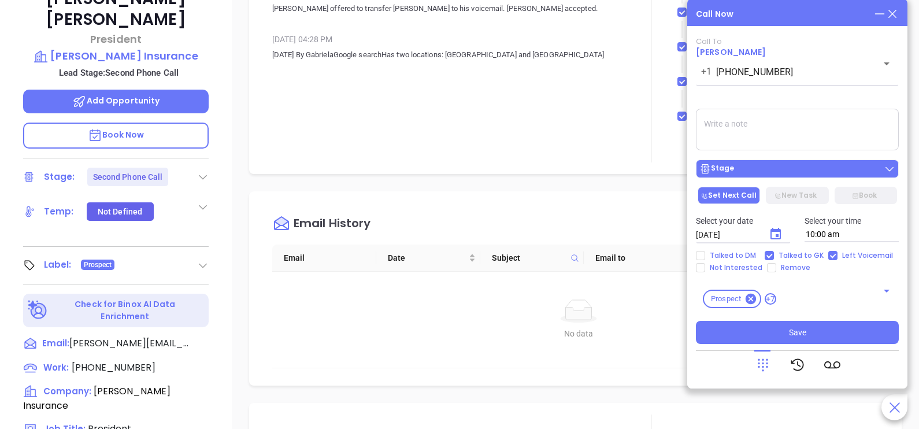
click at [800, 168] on div "Stage" at bounding box center [798, 169] width 196 height 12
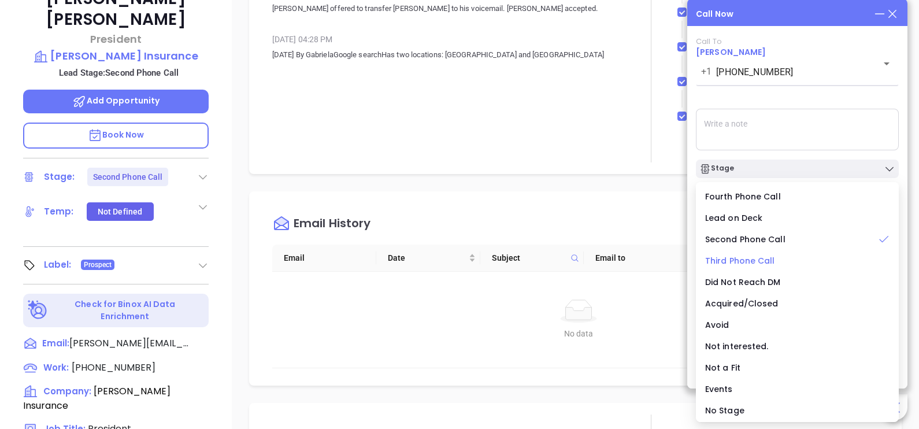
click at [738, 263] on span "Third Phone Call" at bounding box center [740, 261] width 70 height 12
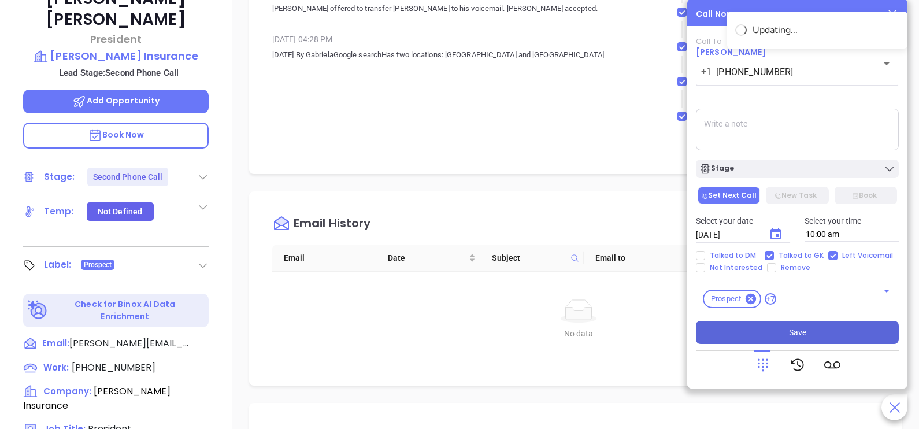
click at [794, 330] on span "Save" at bounding box center [797, 332] width 17 height 13
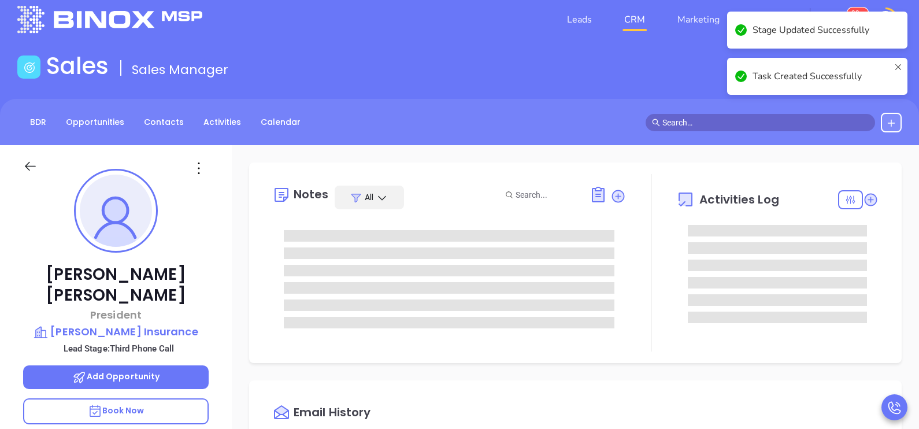
scroll to position [0, 0]
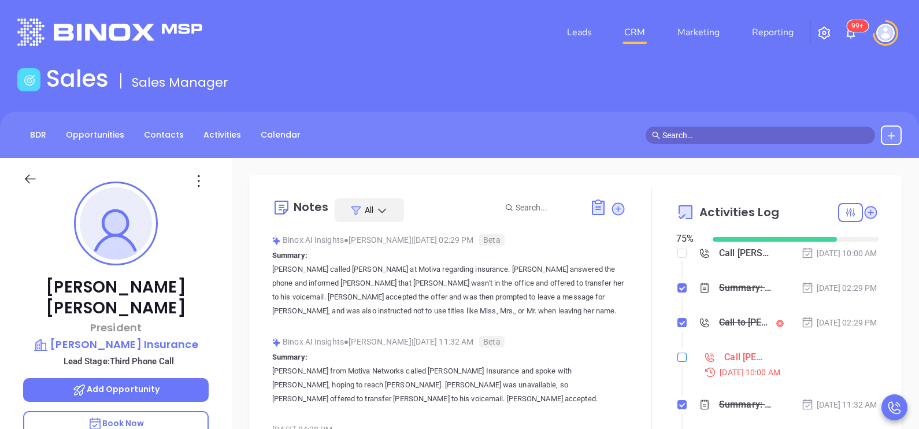
click at [678, 362] on input "checkbox" at bounding box center [682, 357] width 9 height 9
checkbox input "true"
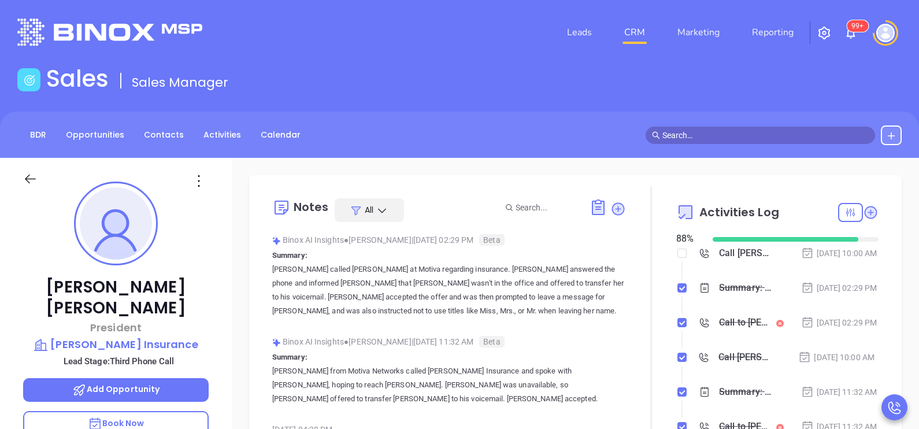
click at [37, 177] on icon at bounding box center [30, 179] width 14 height 14
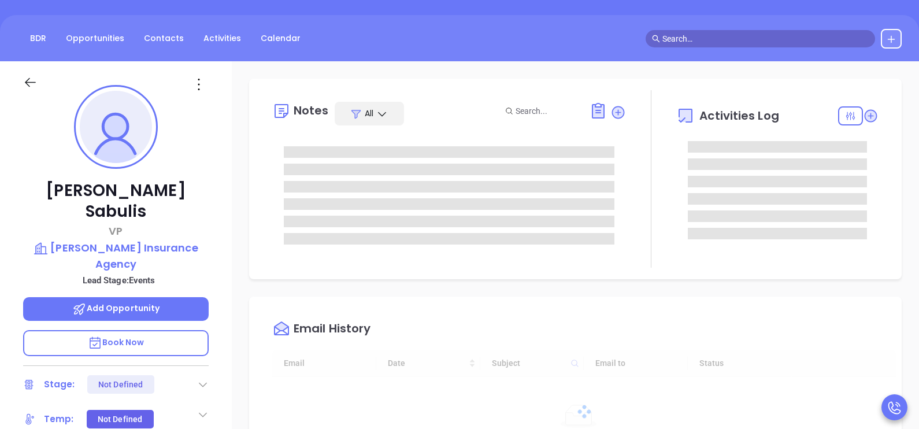
type input "[DATE]"
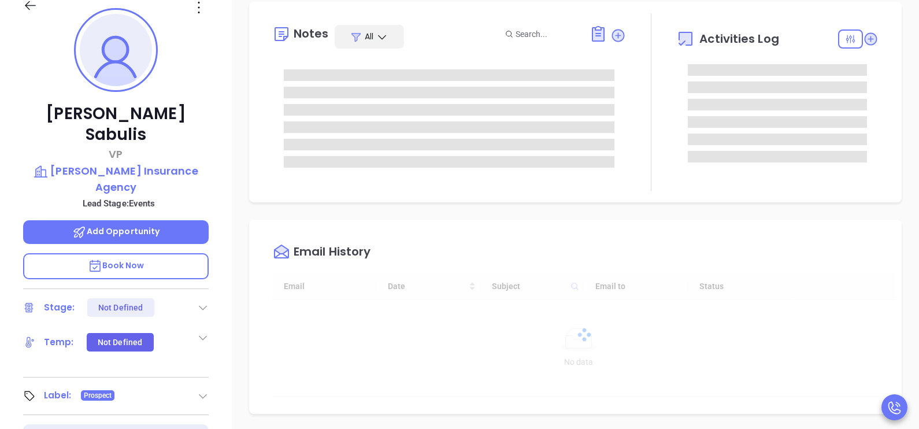
scroll to position [335, 0]
type input "[PERSON_NAME]"
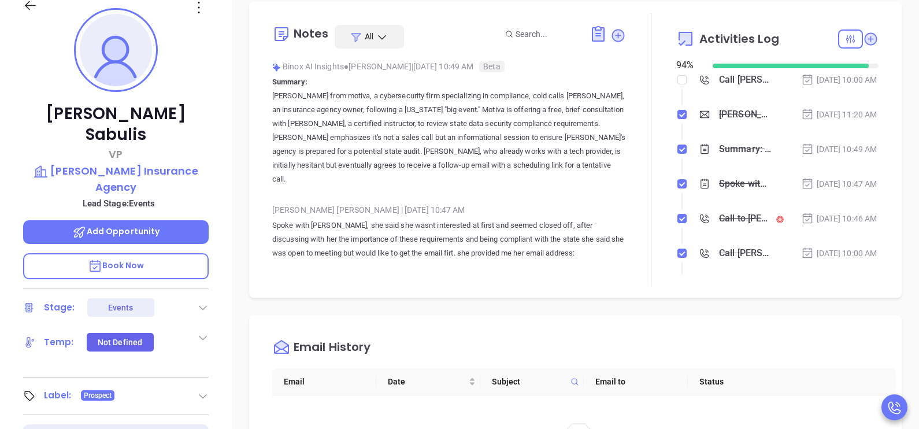
click at [742, 227] on div "Call to Tricia Sabulis" at bounding box center [745, 218] width 52 height 17
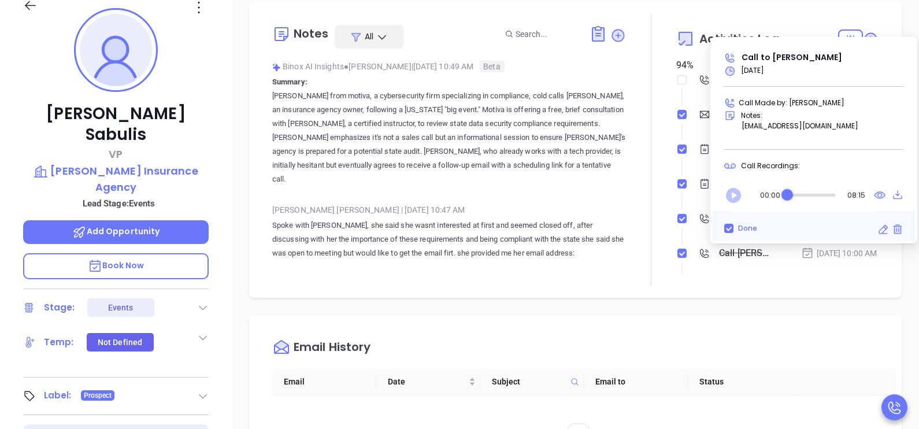
click at [734, 198] on icon "Play" at bounding box center [733, 195] width 15 height 15
